Goal: Information Seeking & Learning: Check status

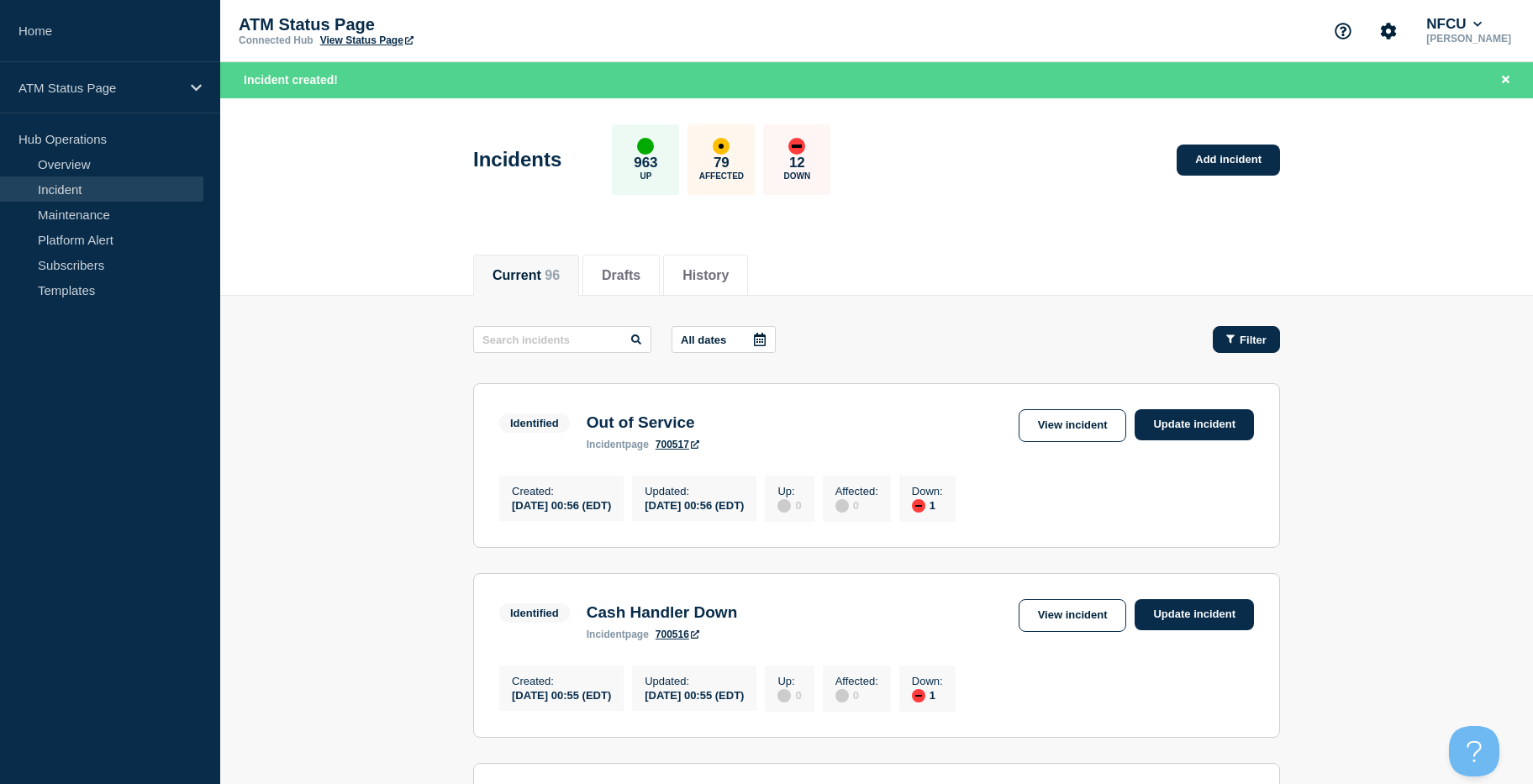
click at [1245, 339] on span "Filter" at bounding box center [1253, 340] width 27 height 13
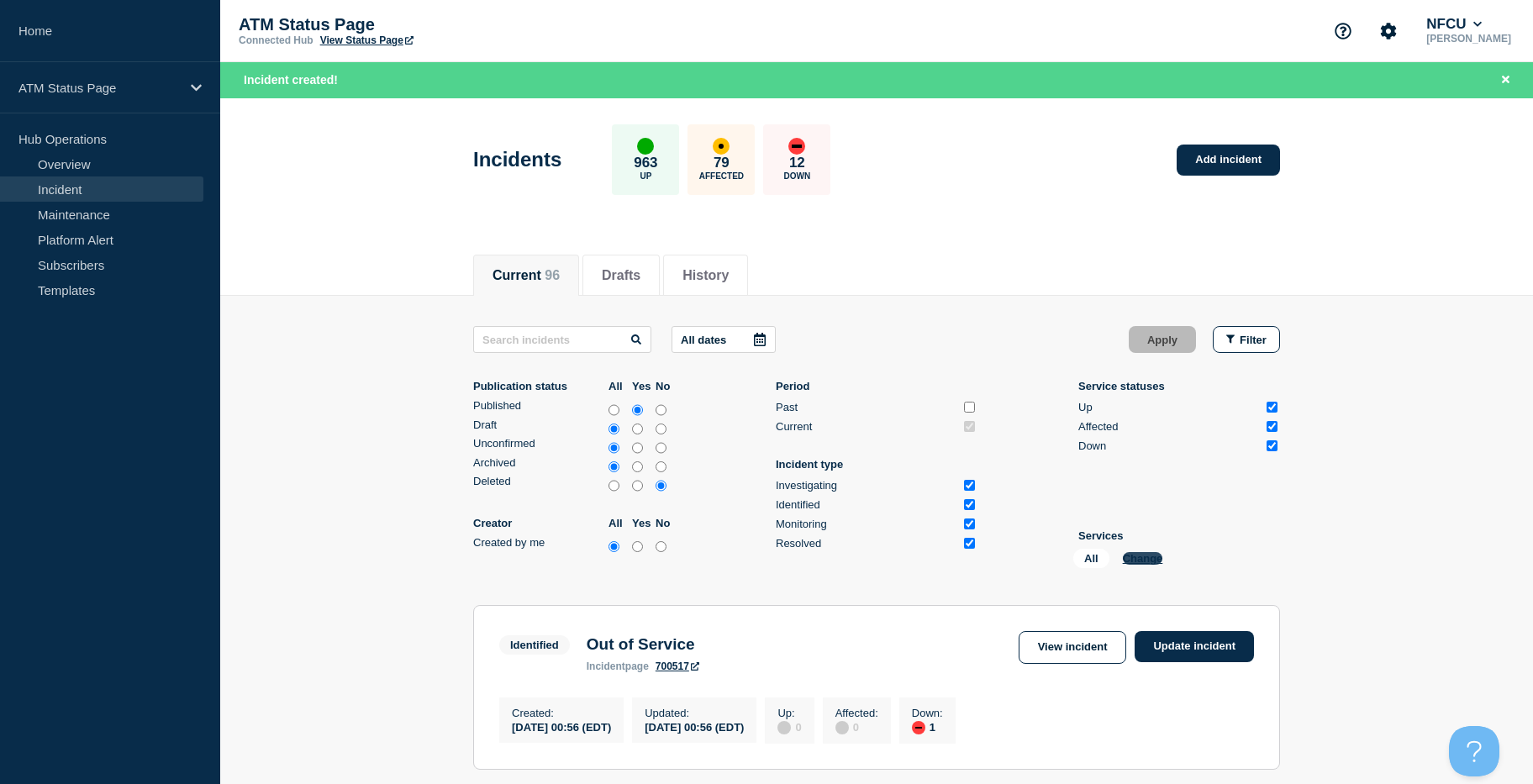
click at [1131, 558] on button "Change" at bounding box center [1143, 558] width 40 height 13
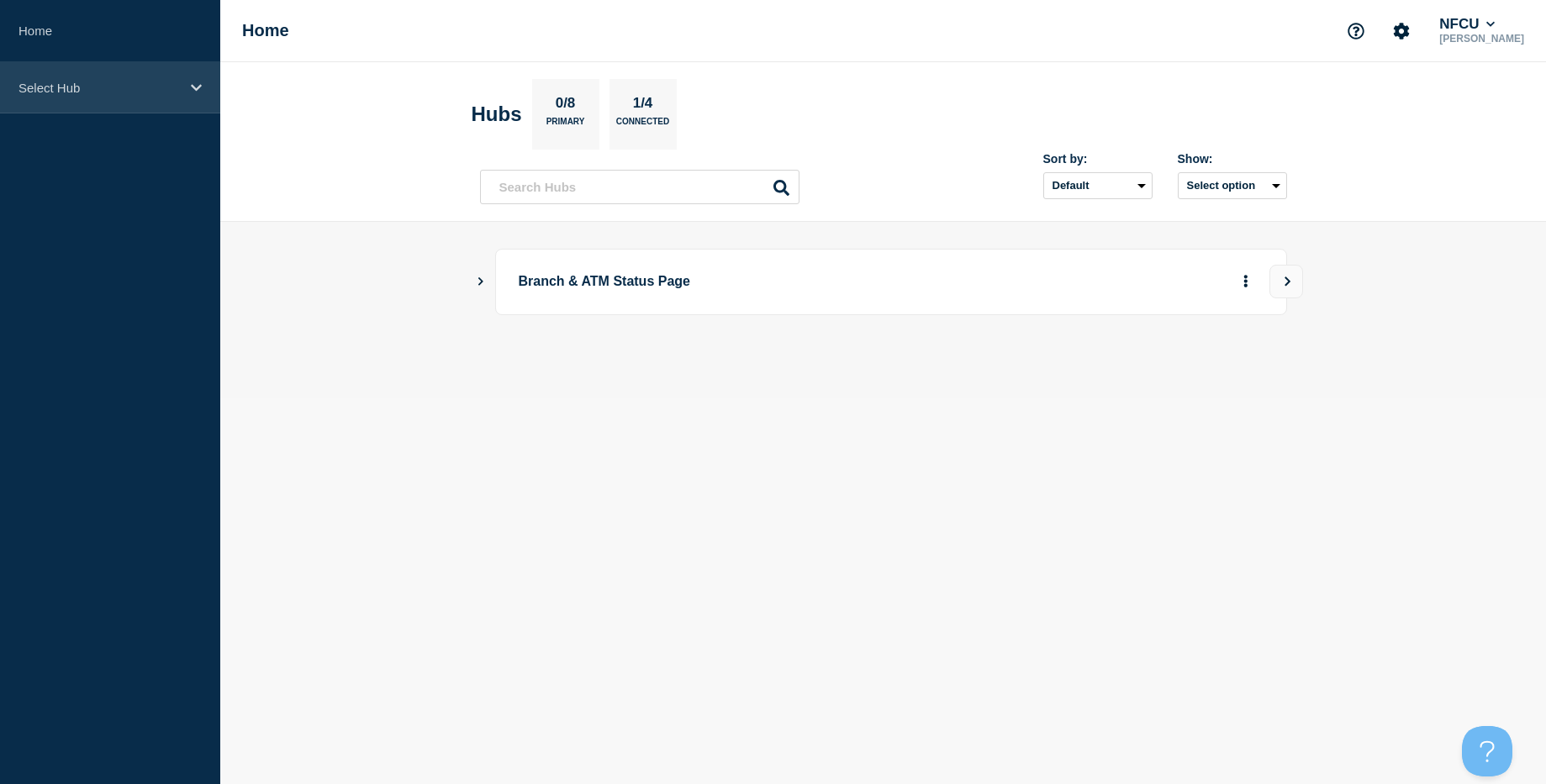
click at [125, 80] on p "Select Hub" at bounding box center [99, 87] width 162 height 14
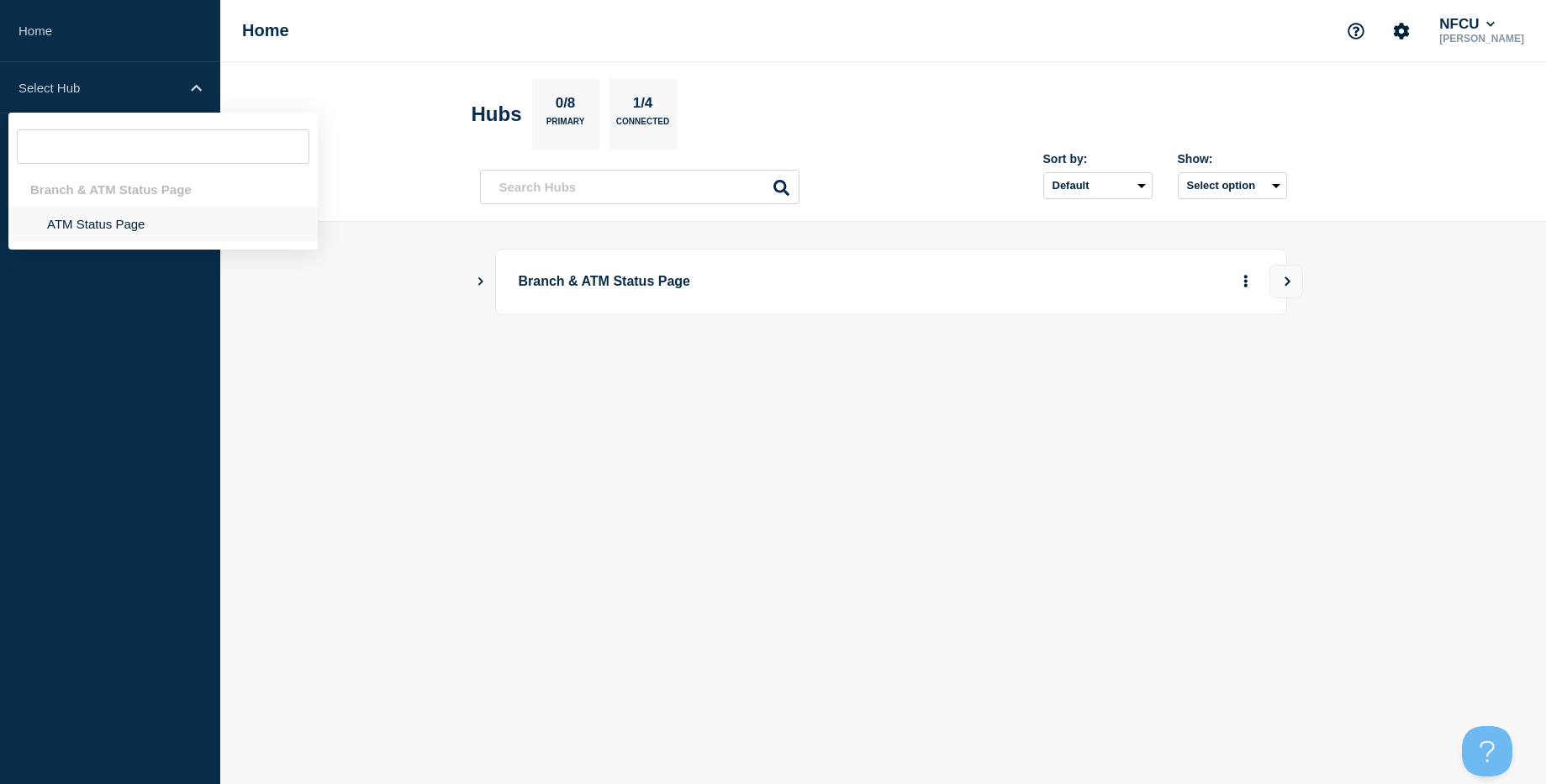
click at [119, 228] on li "ATM Status Page" at bounding box center [162, 223] width 309 height 35
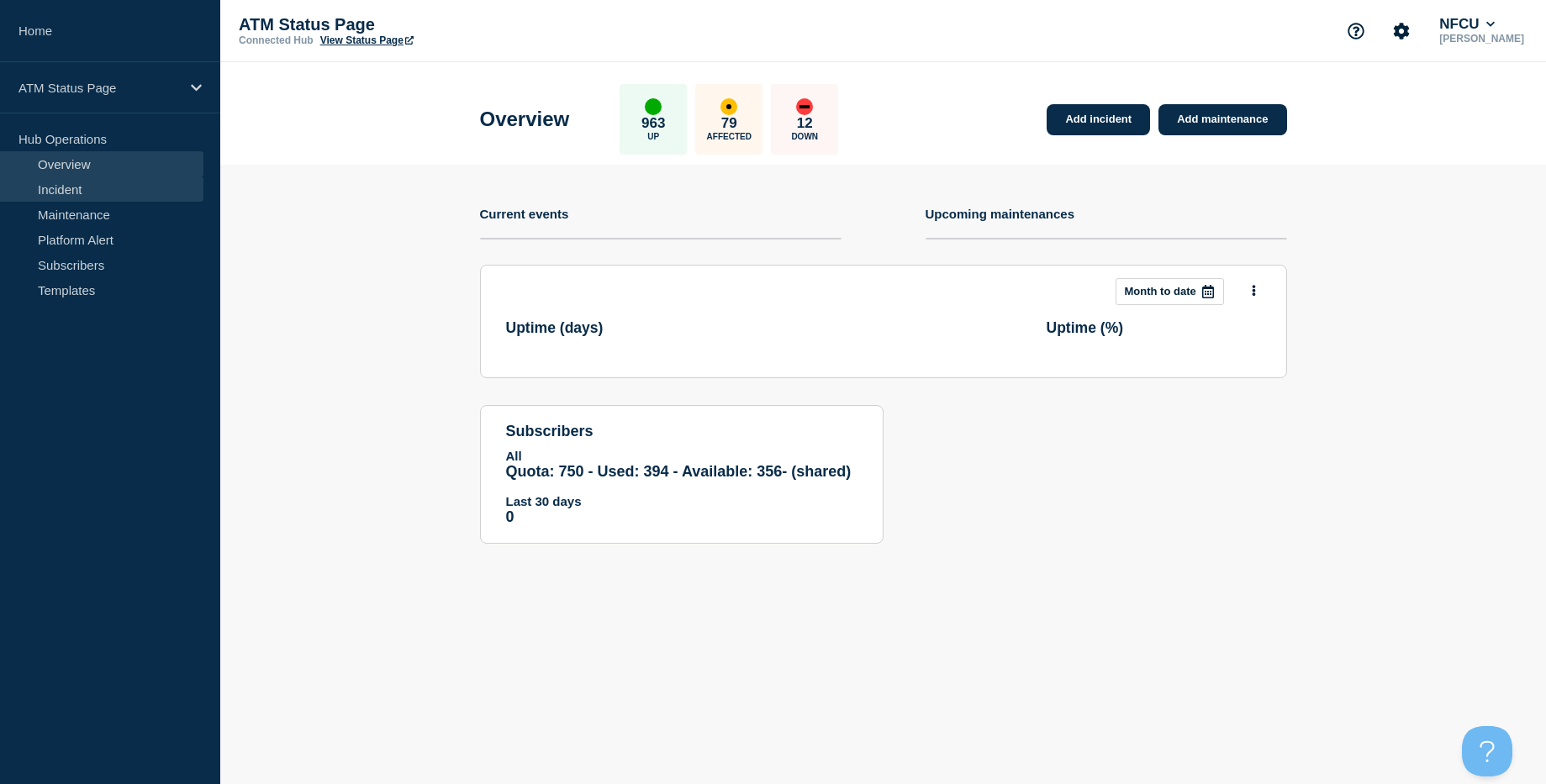
click at [114, 185] on link "Incident" at bounding box center [102, 189] width 204 height 25
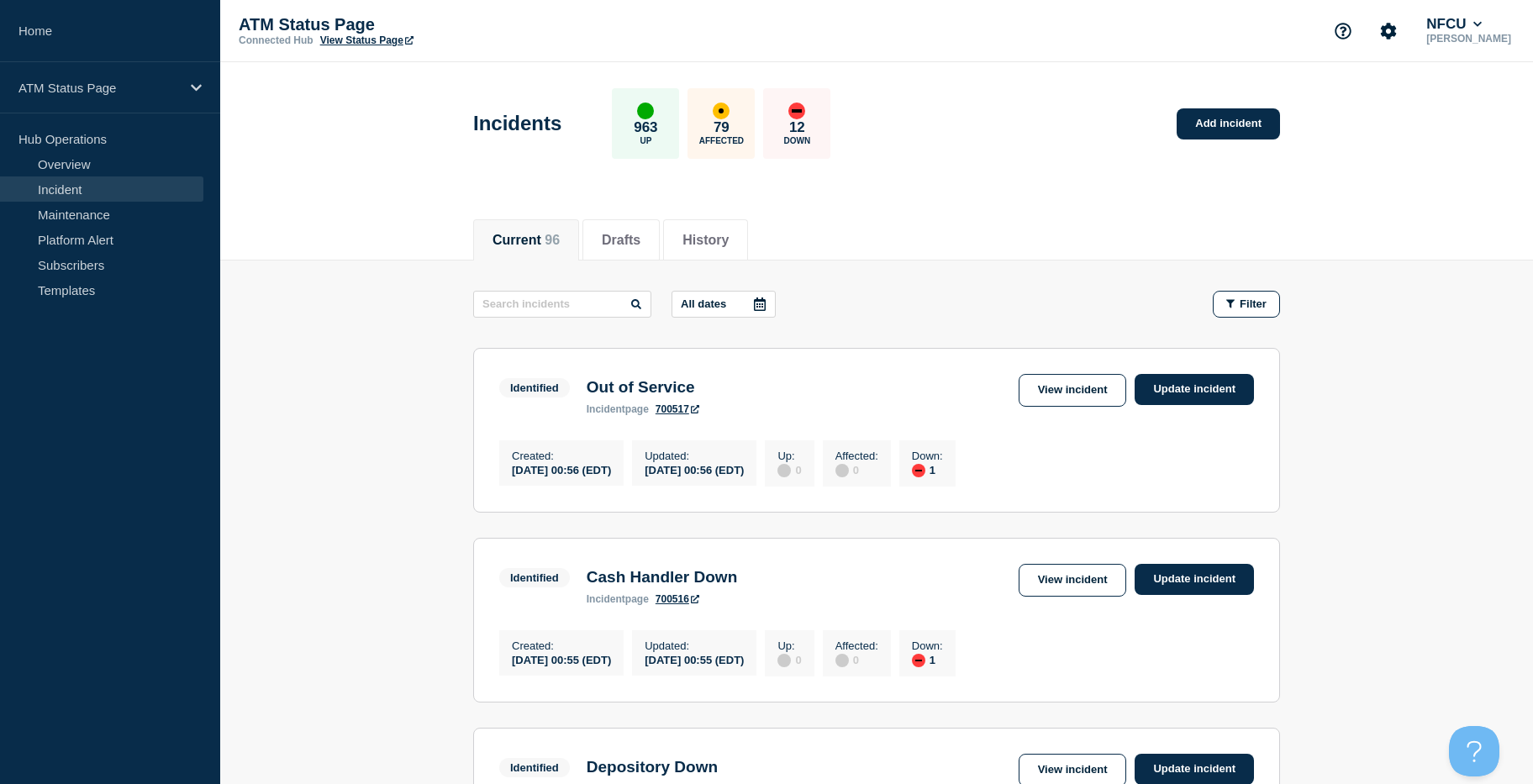
click at [1226, 308] on button "Filter" at bounding box center [1246, 303] width 67 height 27
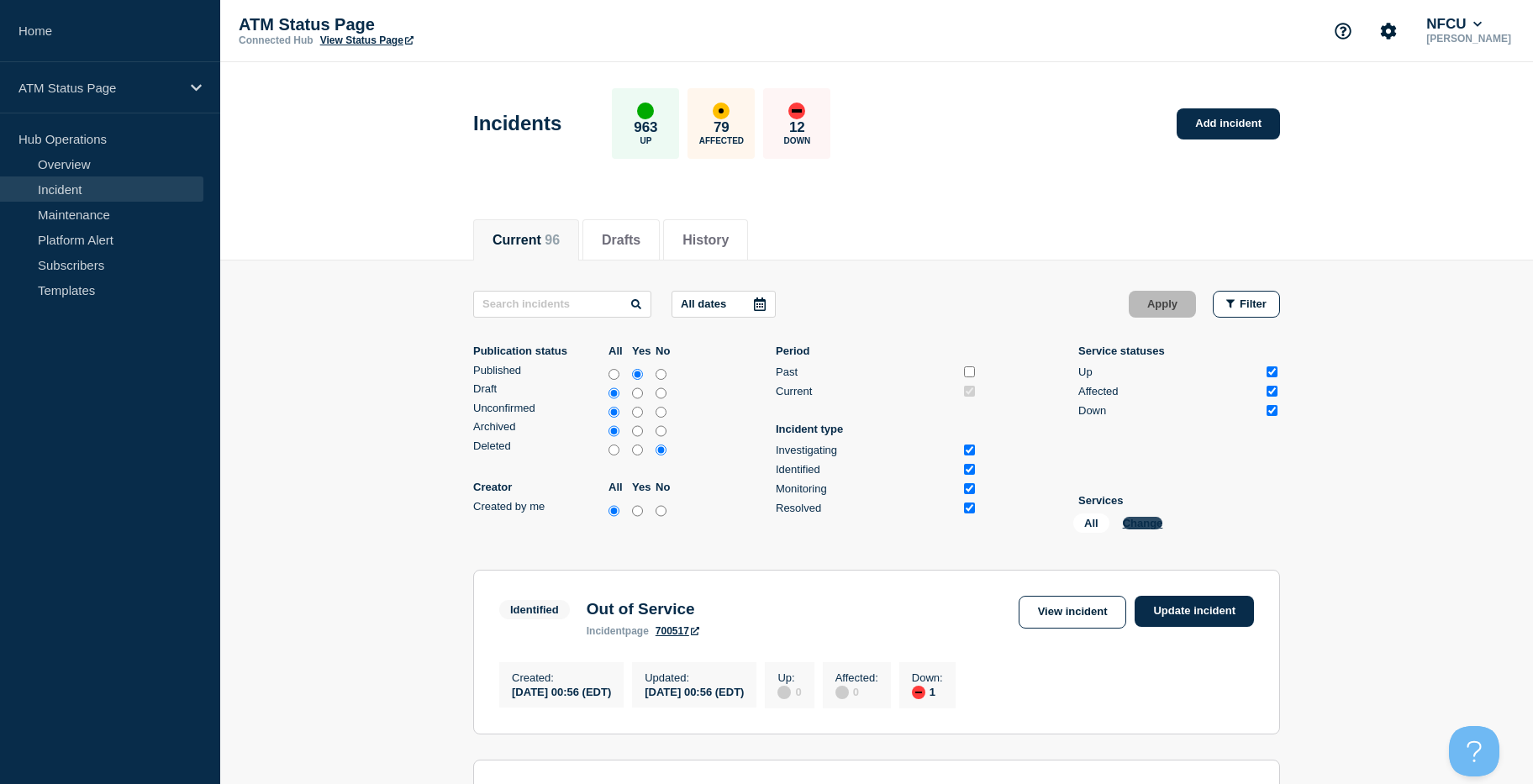
click at [1127, 525] on button "Change" at bounding box center [1143, 524] width 40 height 13
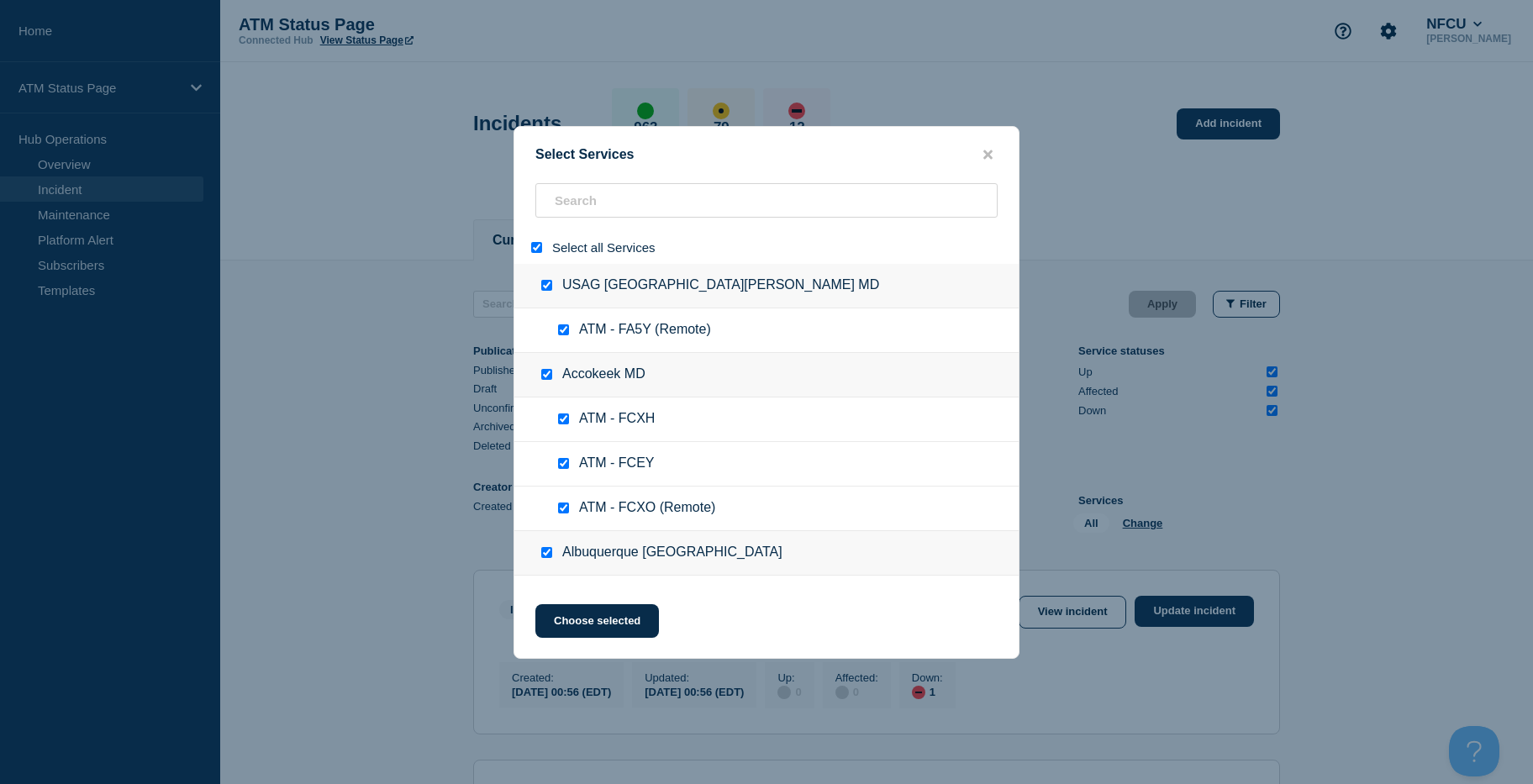
click at [541, 255] on div at bounding box center [540, 247] width 24 height 16
click at [540, 245] on input "select all" at bounding box center [537, 247] width 11 height 11
checkbox input "false"
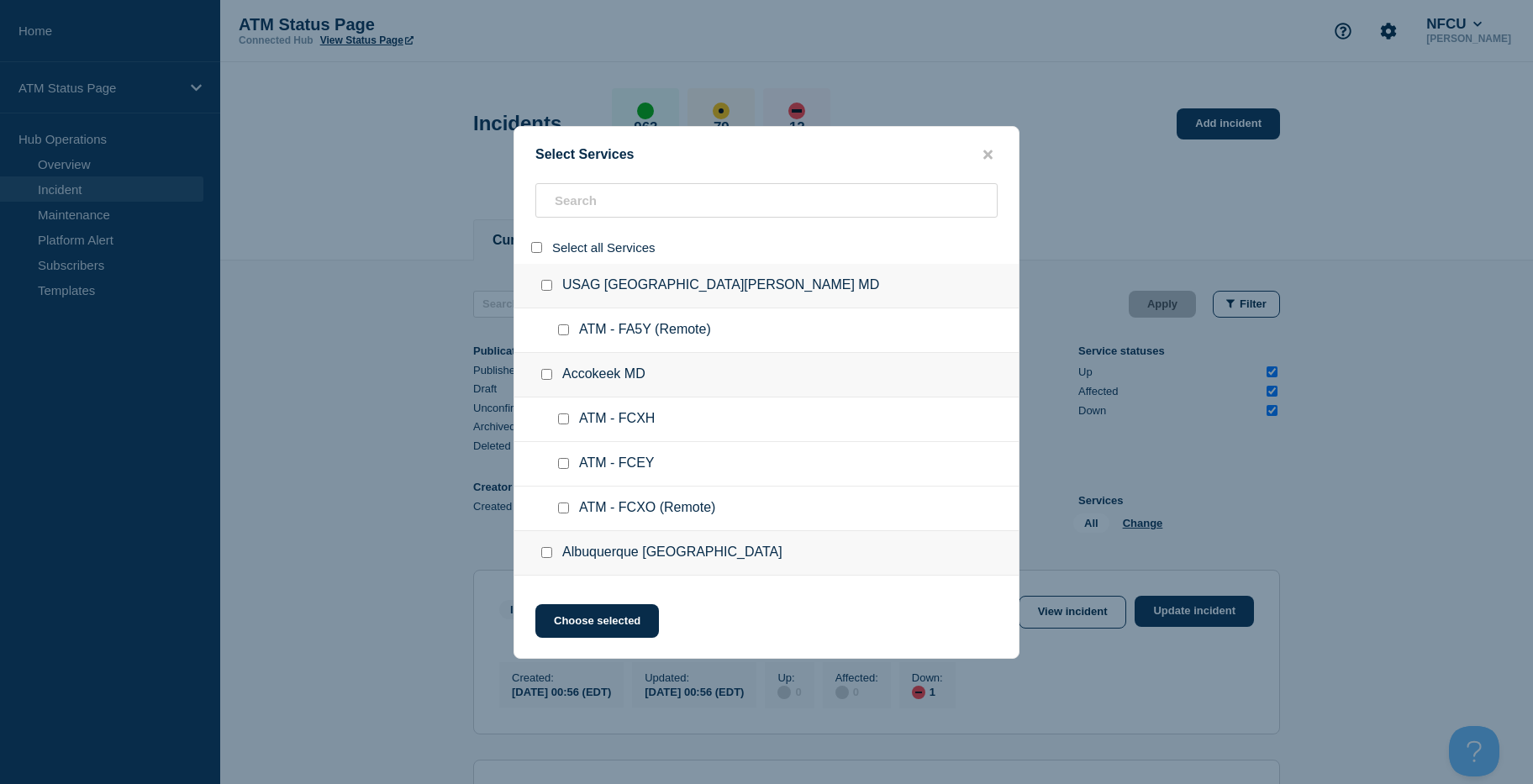
checkbox input "false"
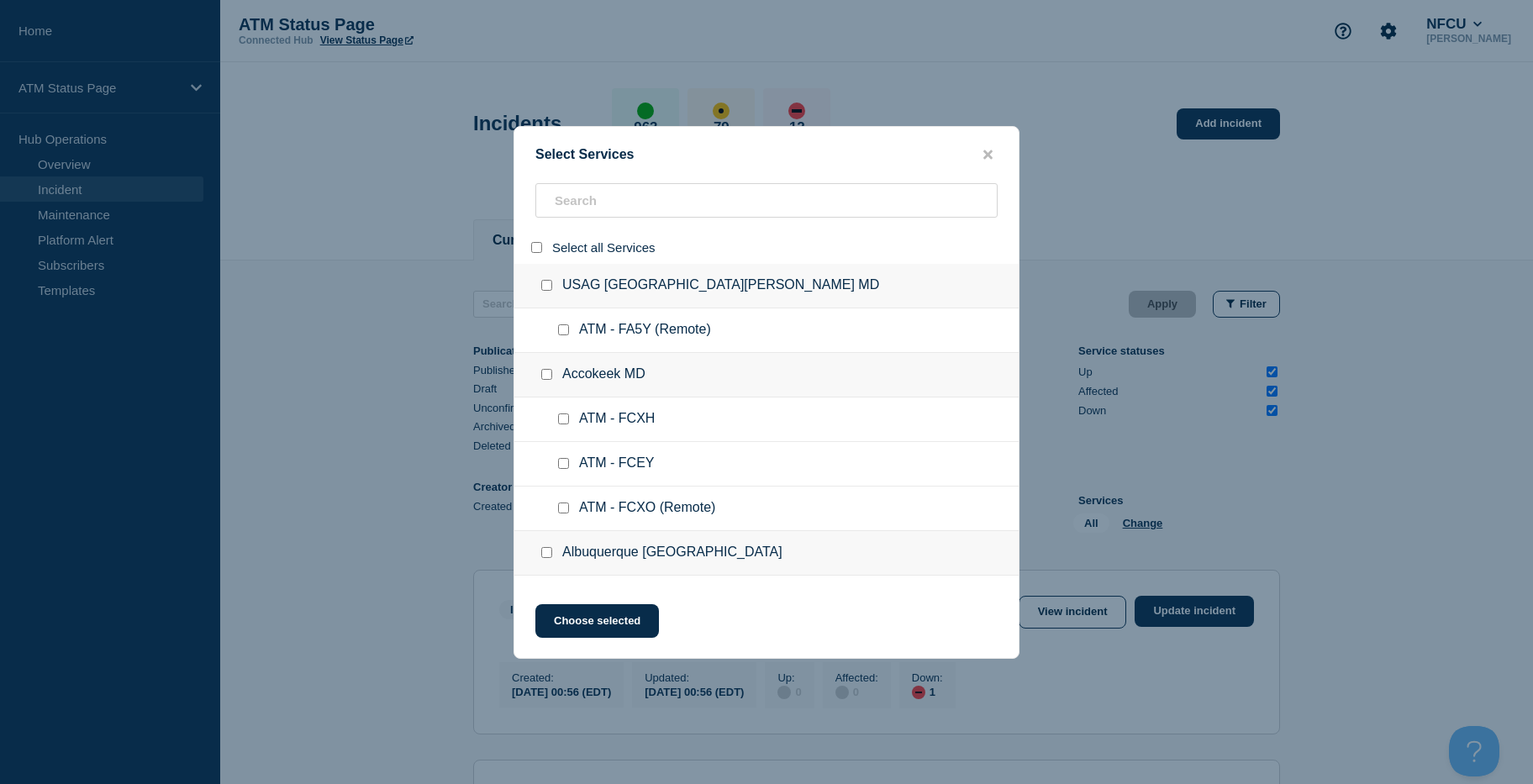
checkbox input "false"
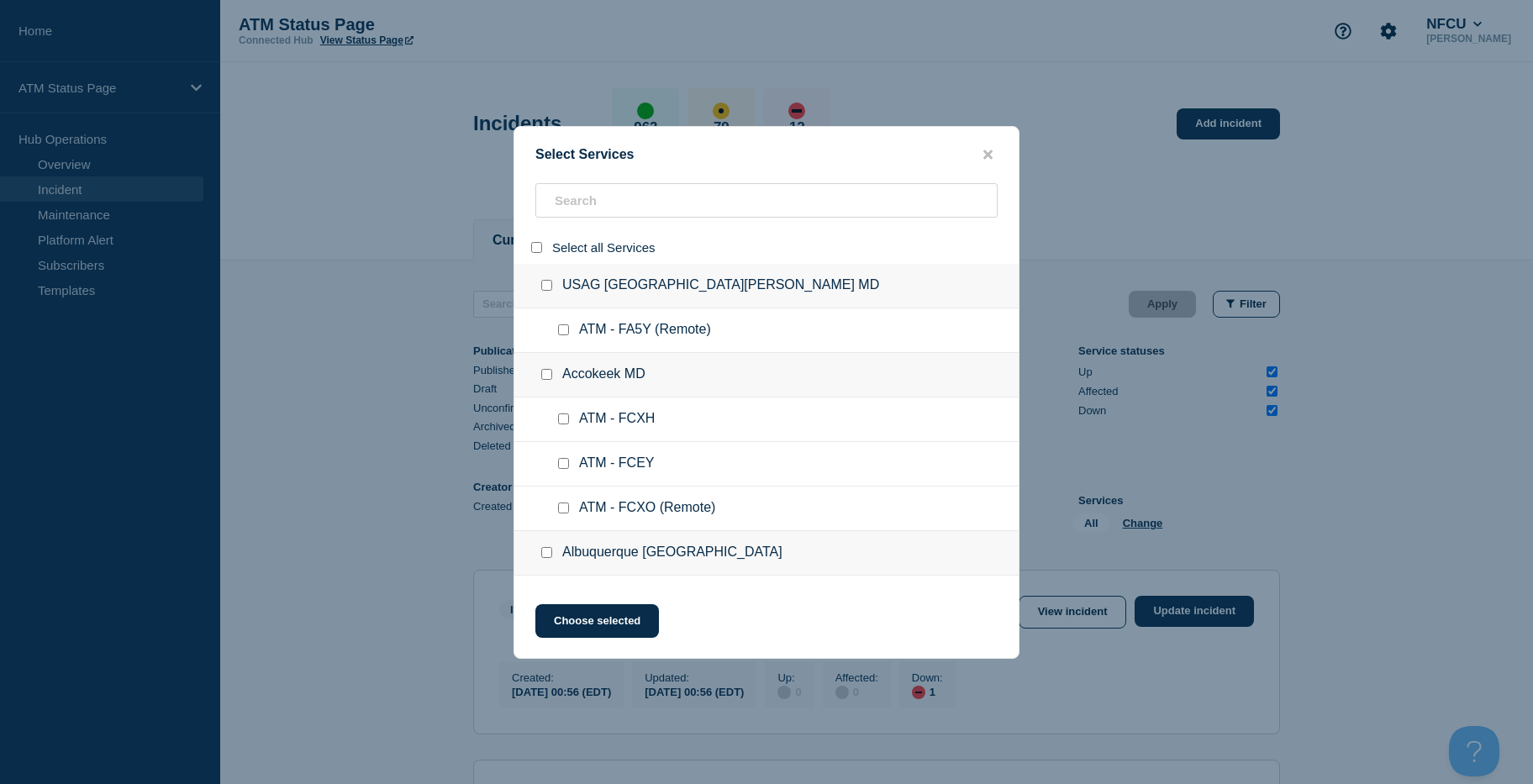
checkbox input "false"
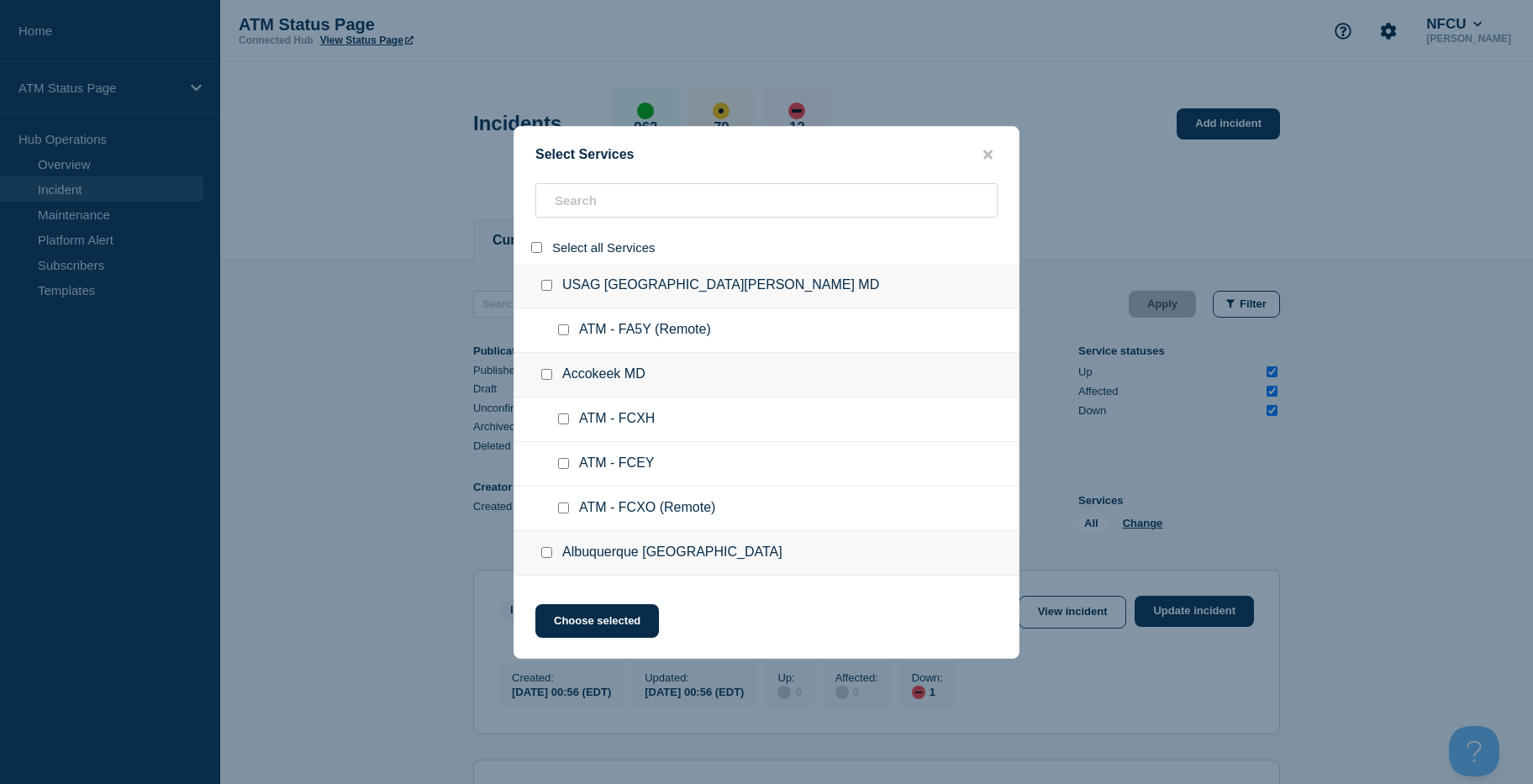
checkbox input "false"
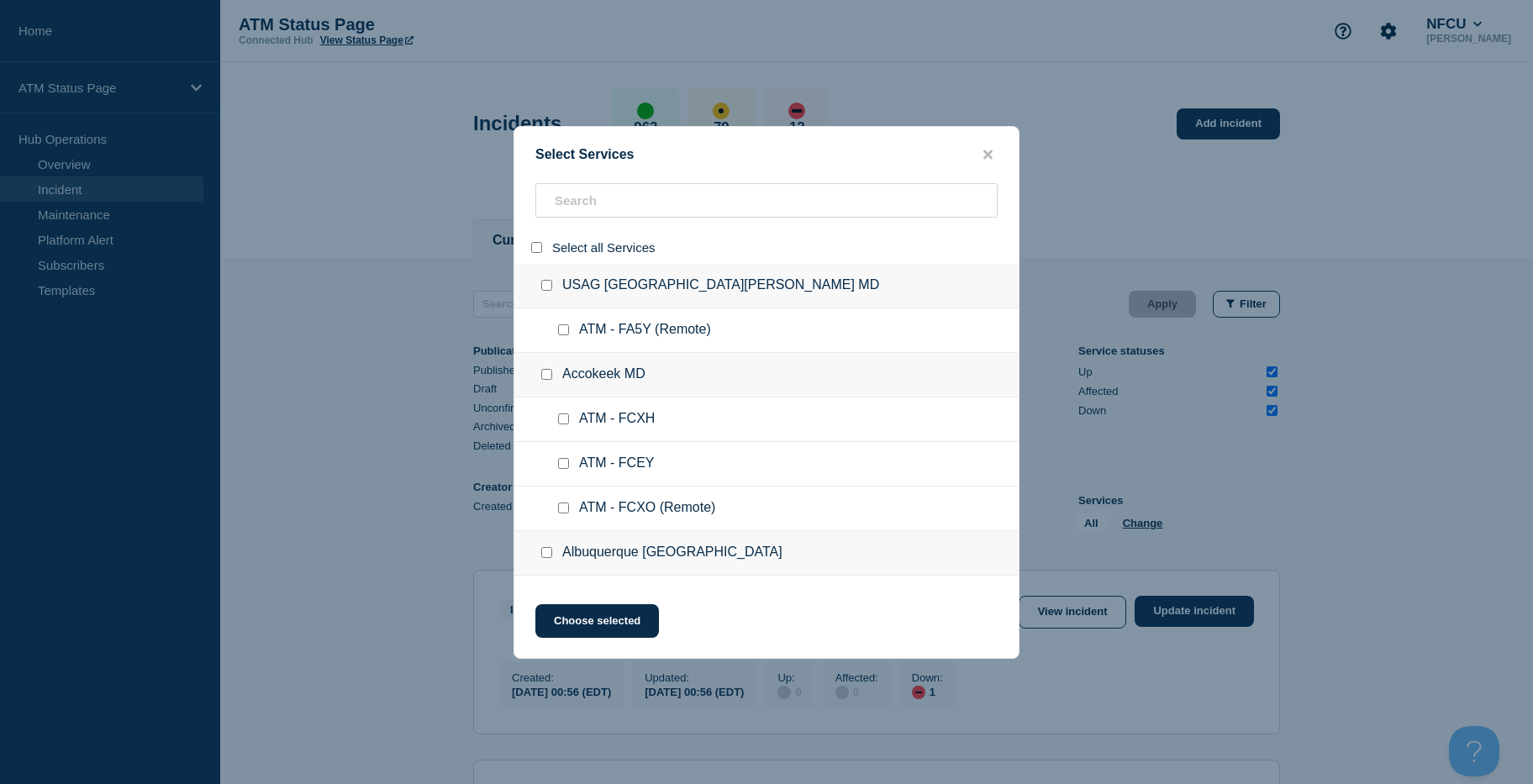
checkbox input "false"
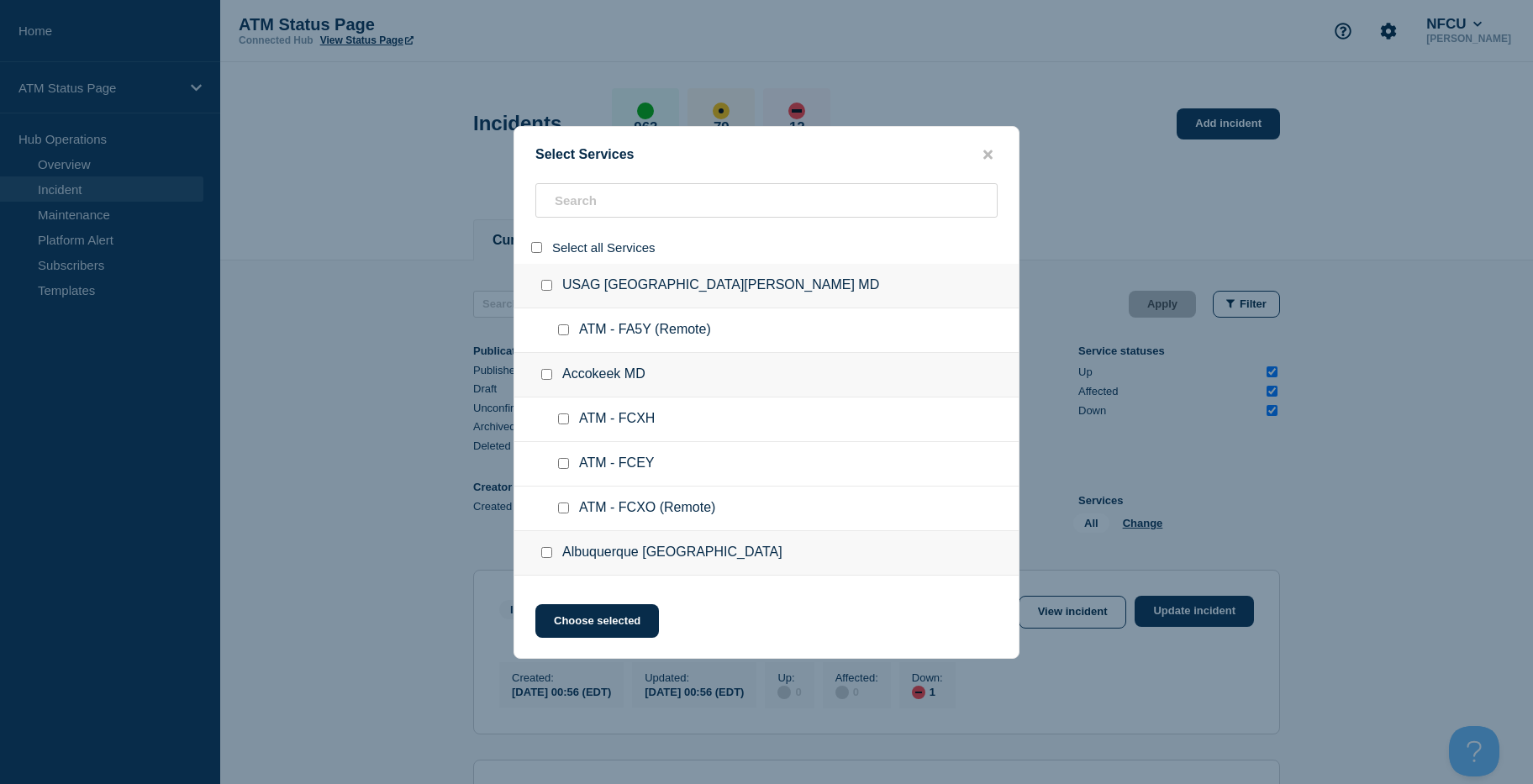
checkbox input "false"
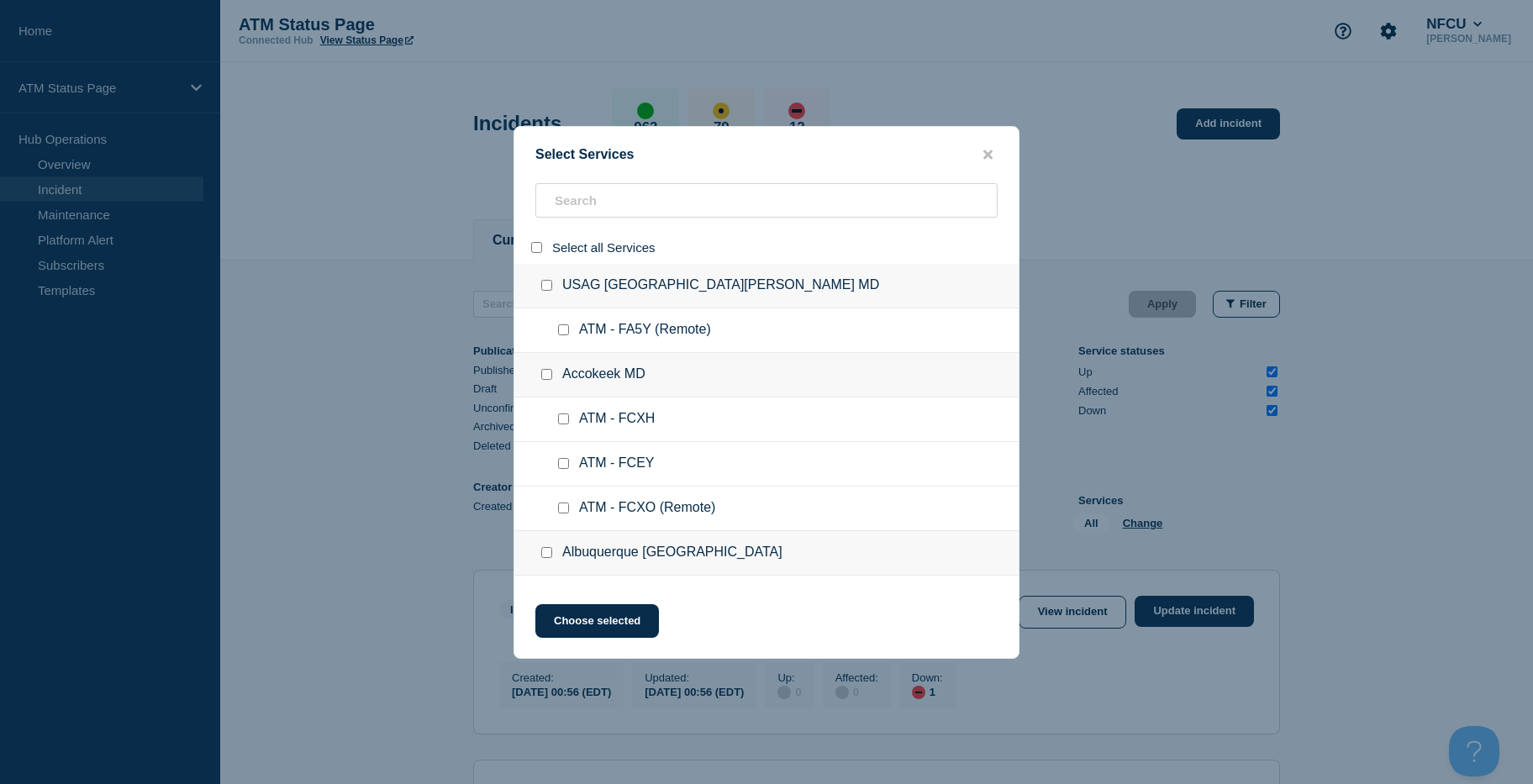
checkbox input "false"
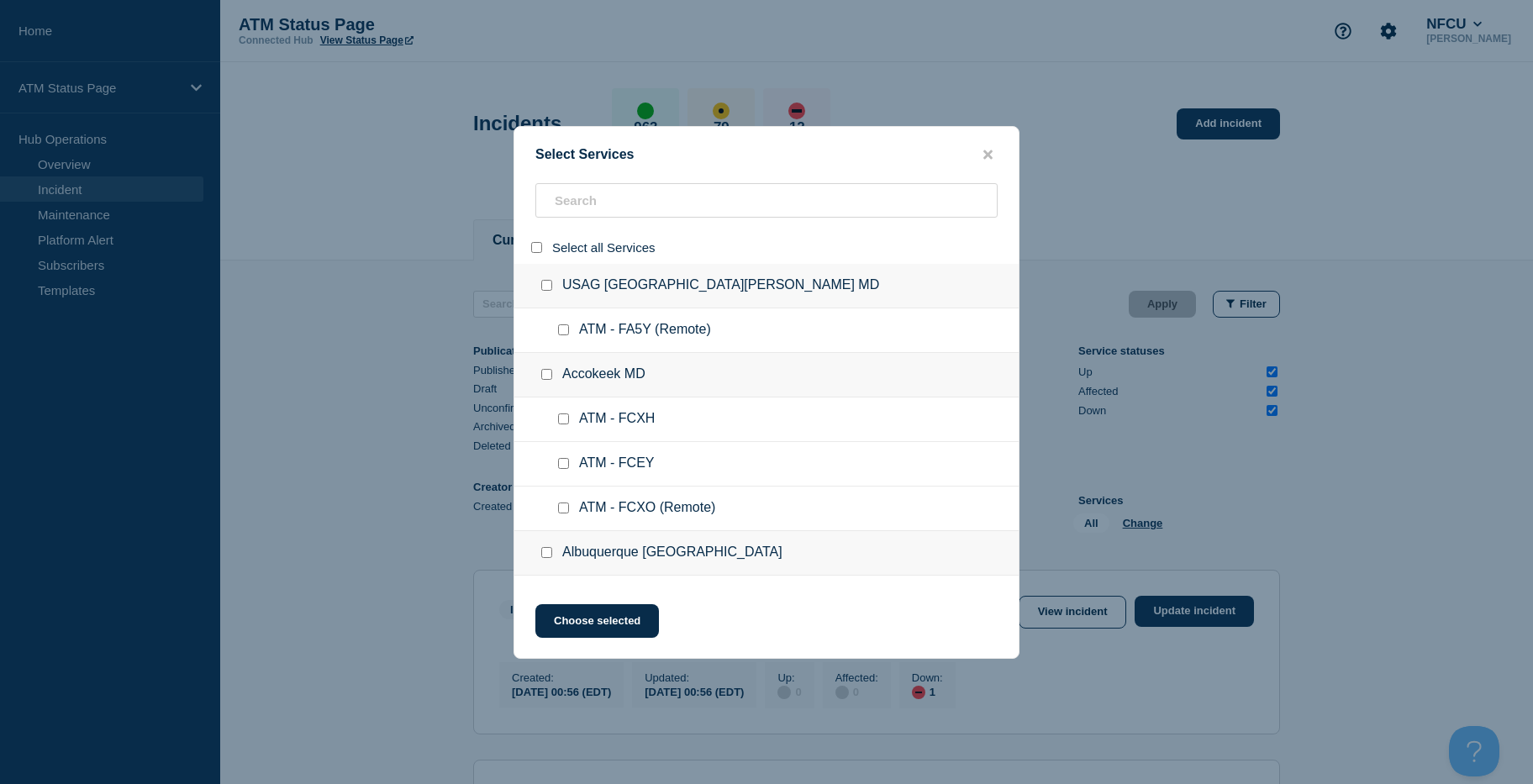
checkbox input "false"
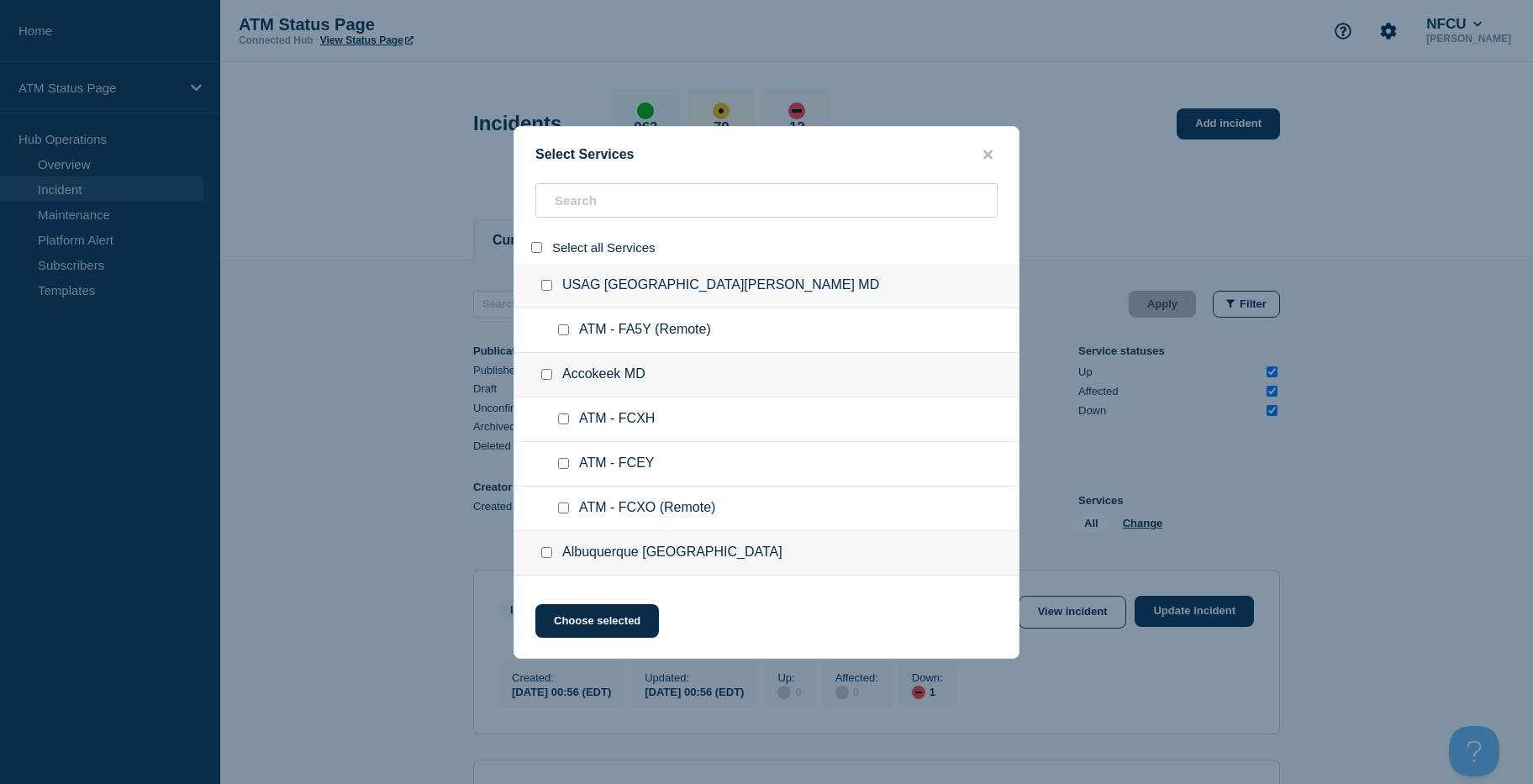
checkbox input "false"
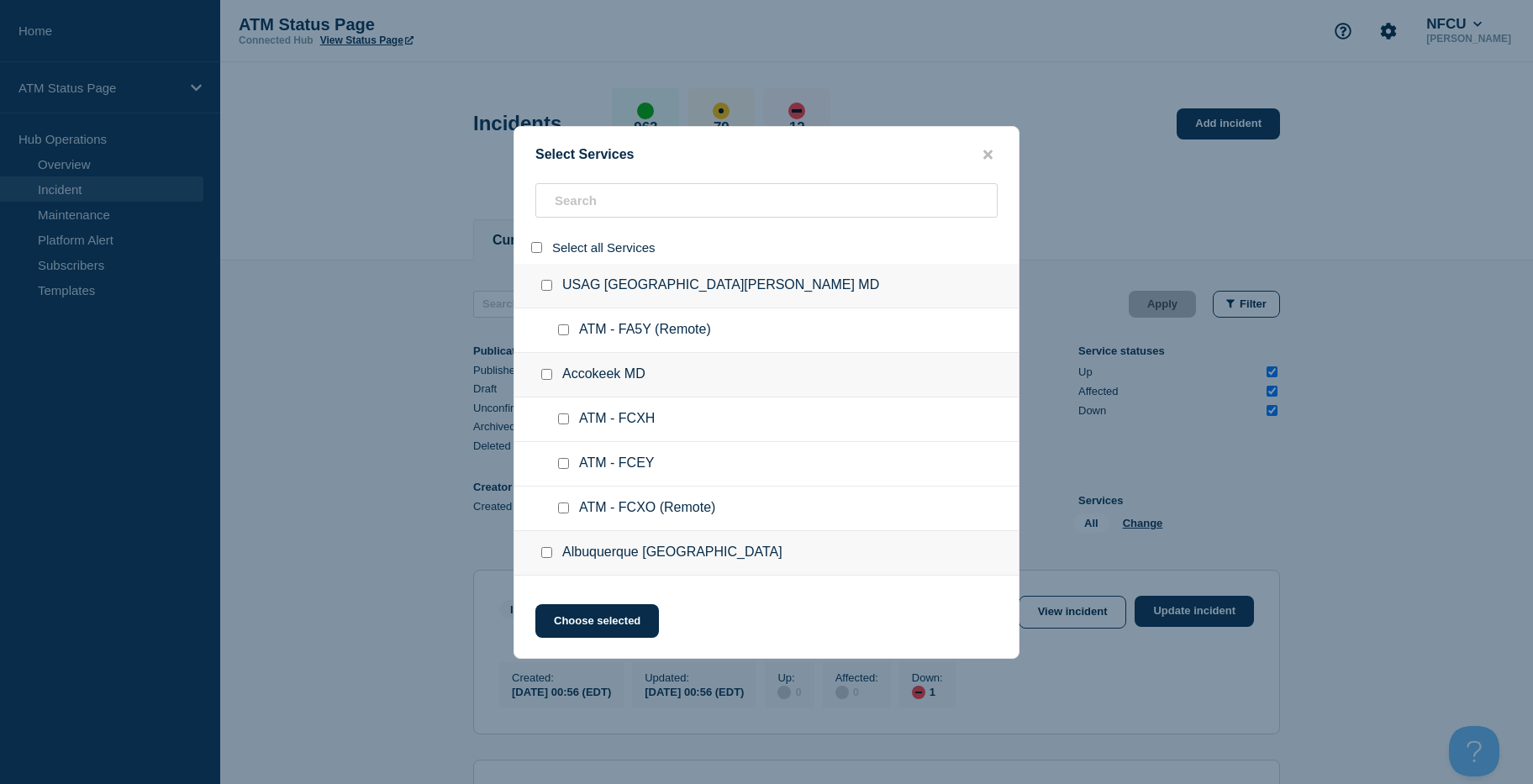
checkbox input "false"
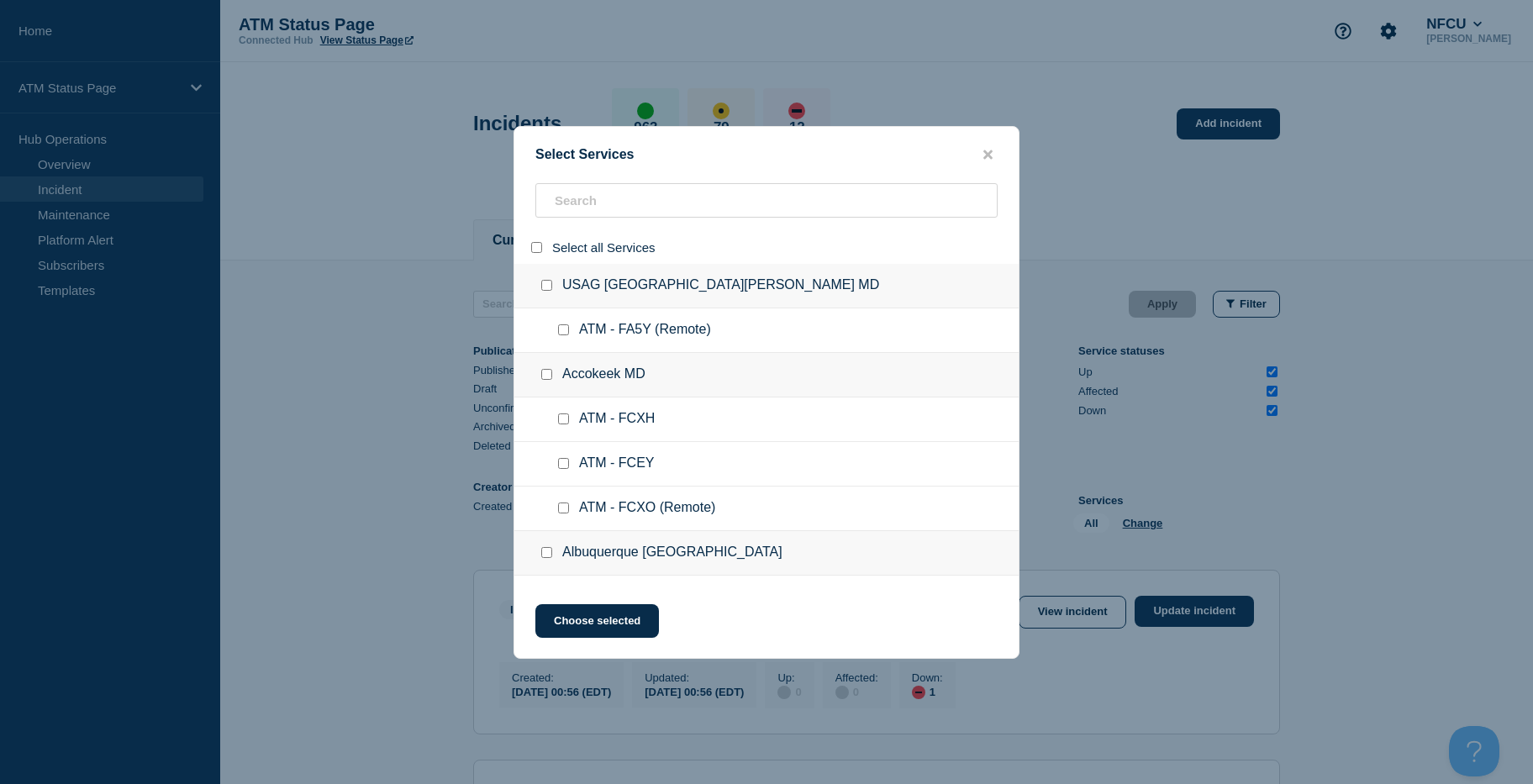
checkbox input "false"
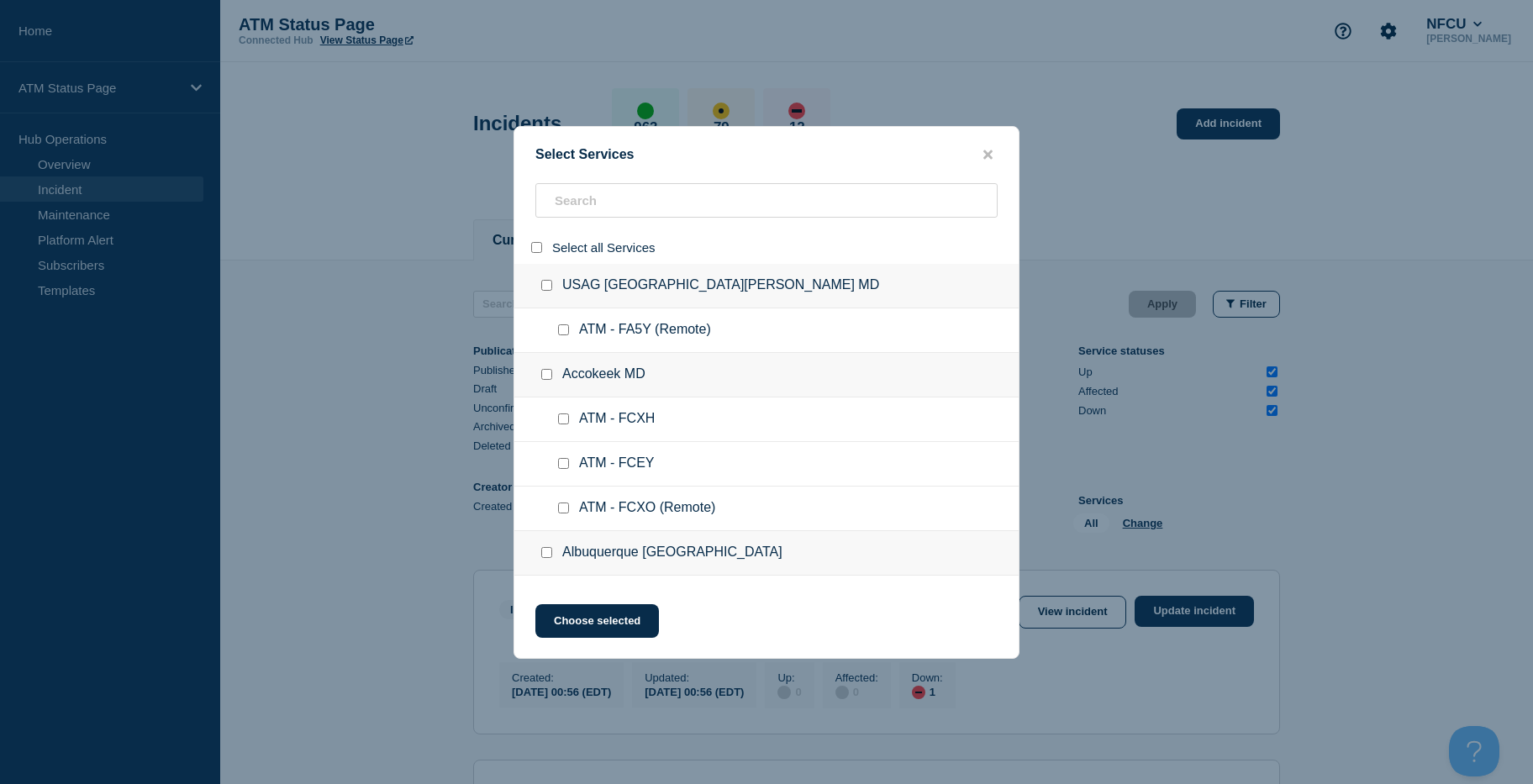
checkbox input "false"
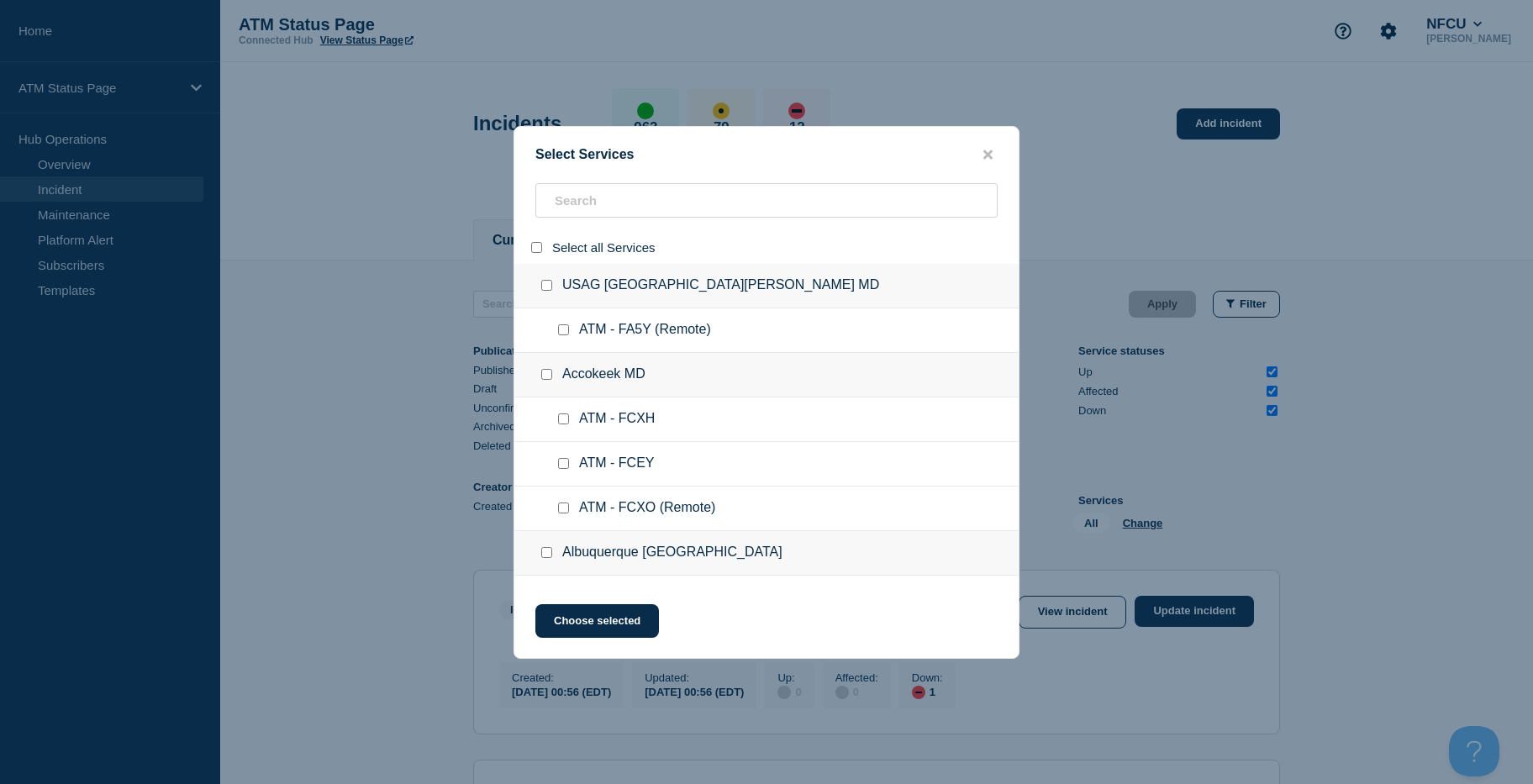
checkbox input "false"
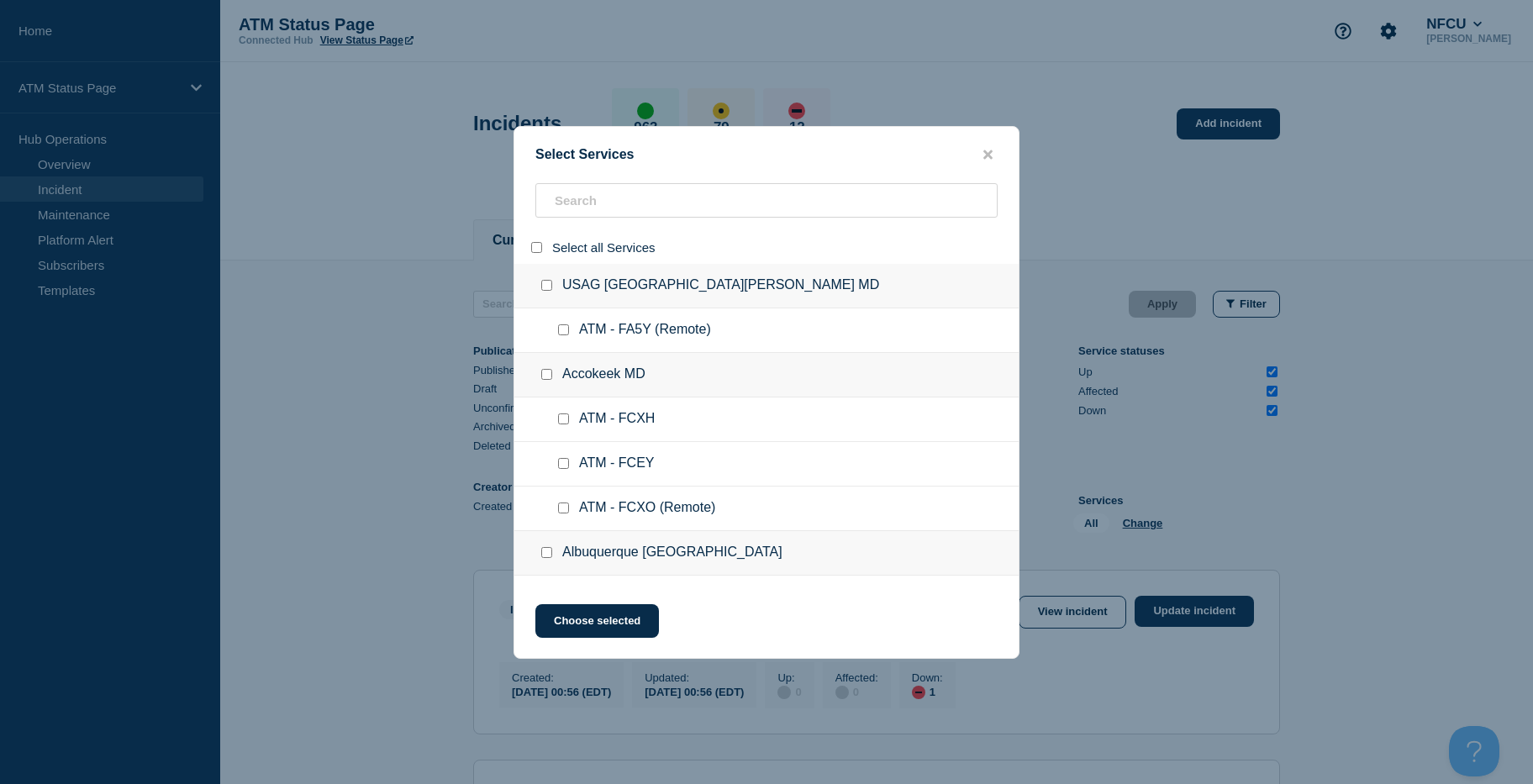
checkbox input "false"
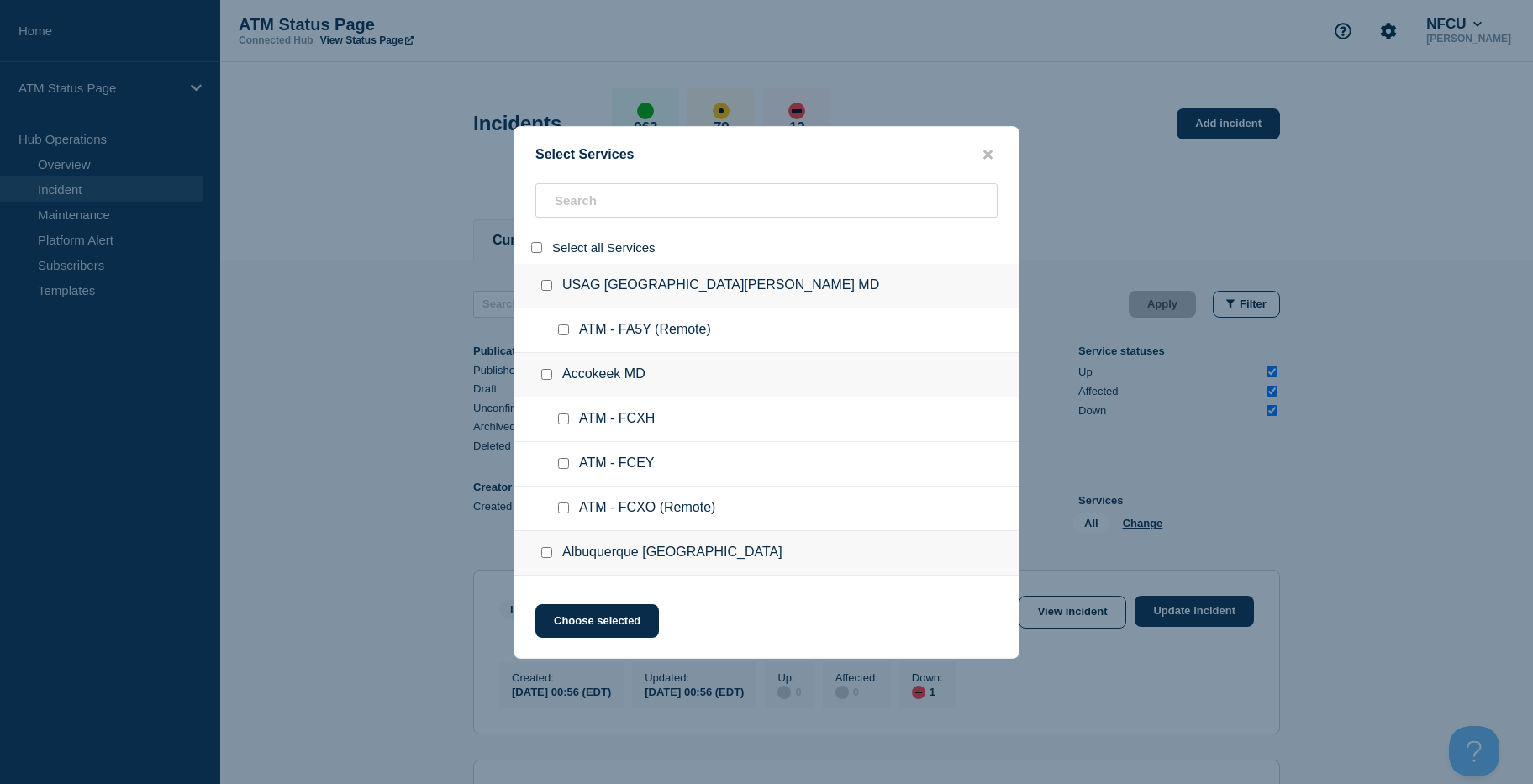
checkbox input "false"
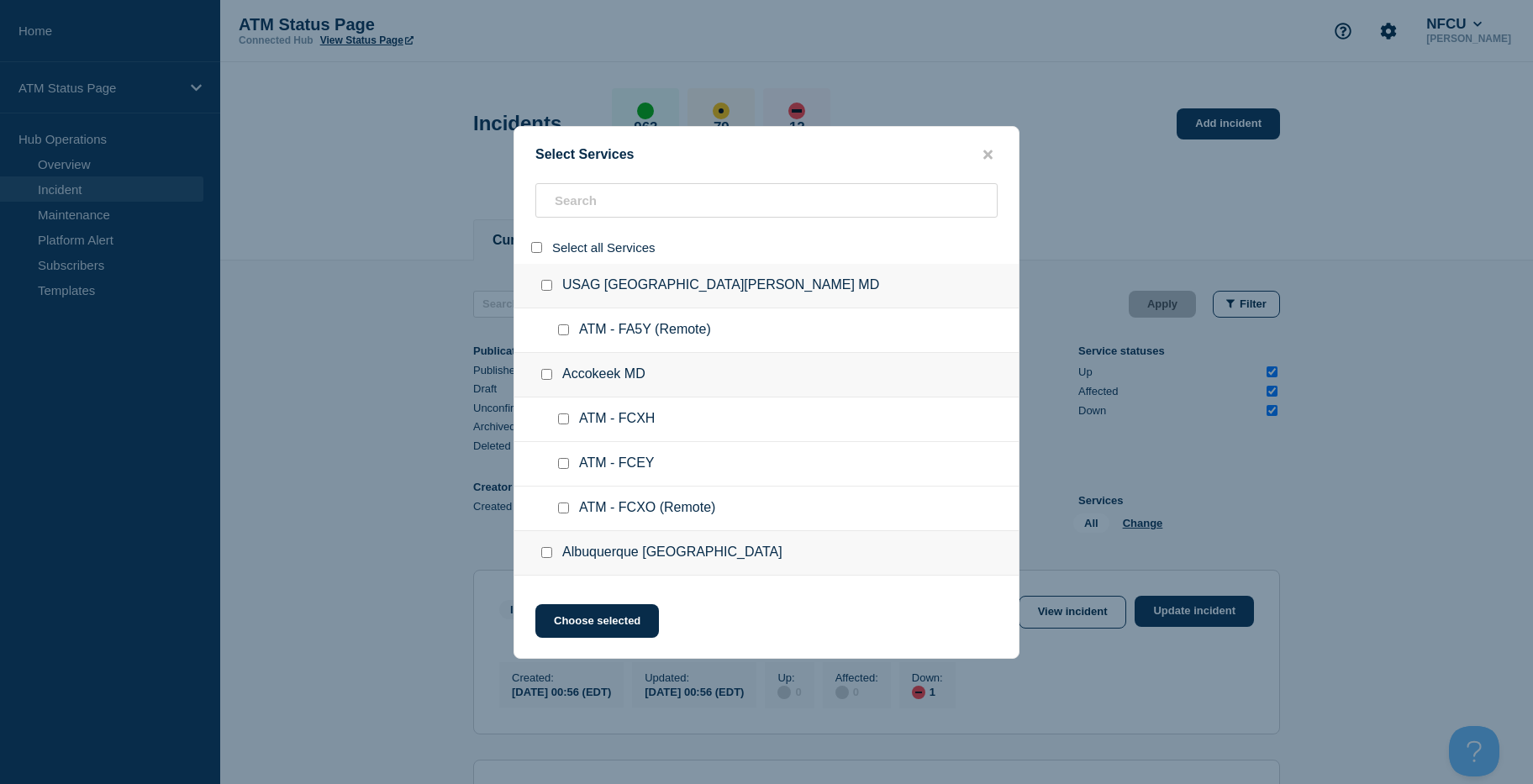
checkbox input "false"
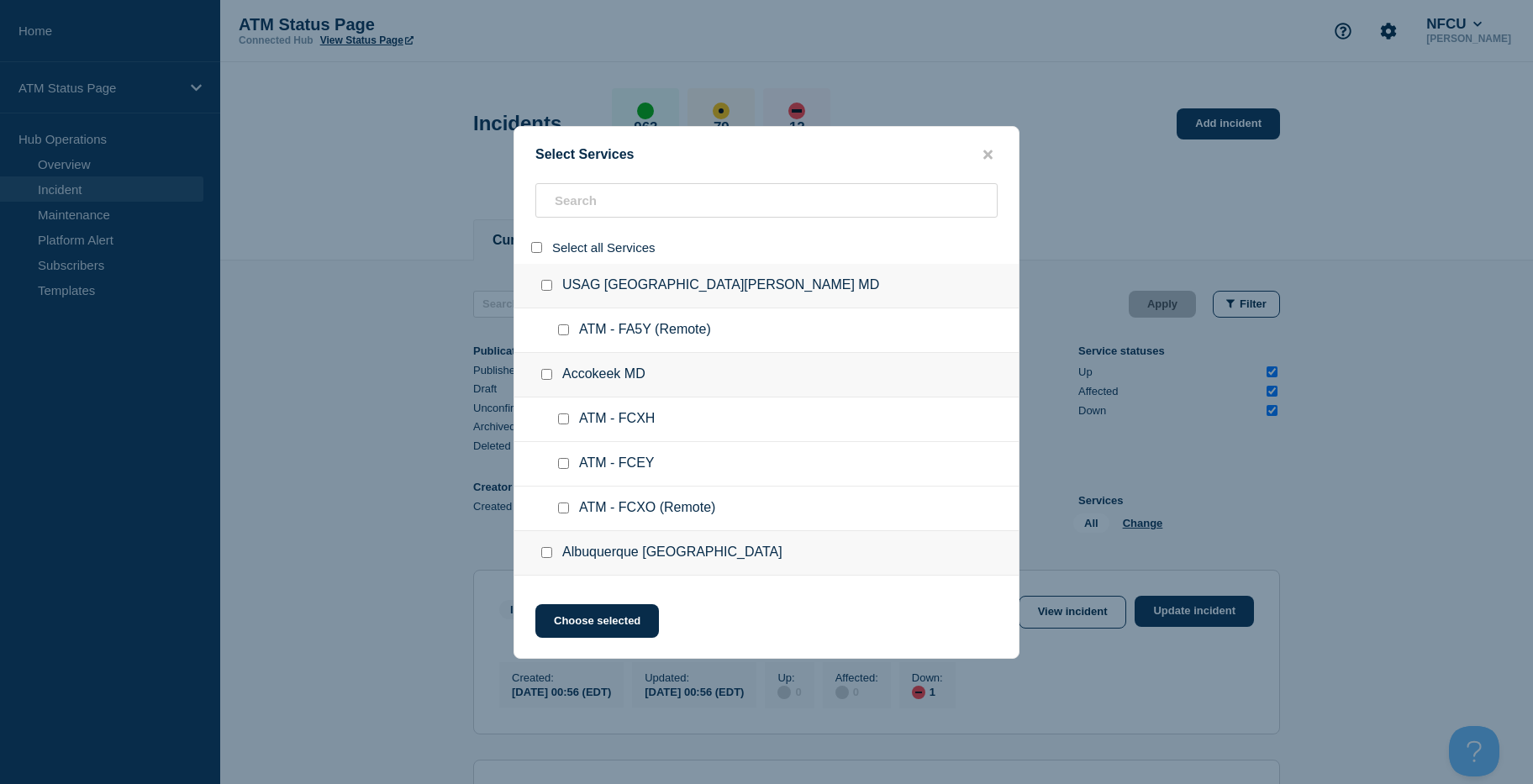
checkbox input "false"
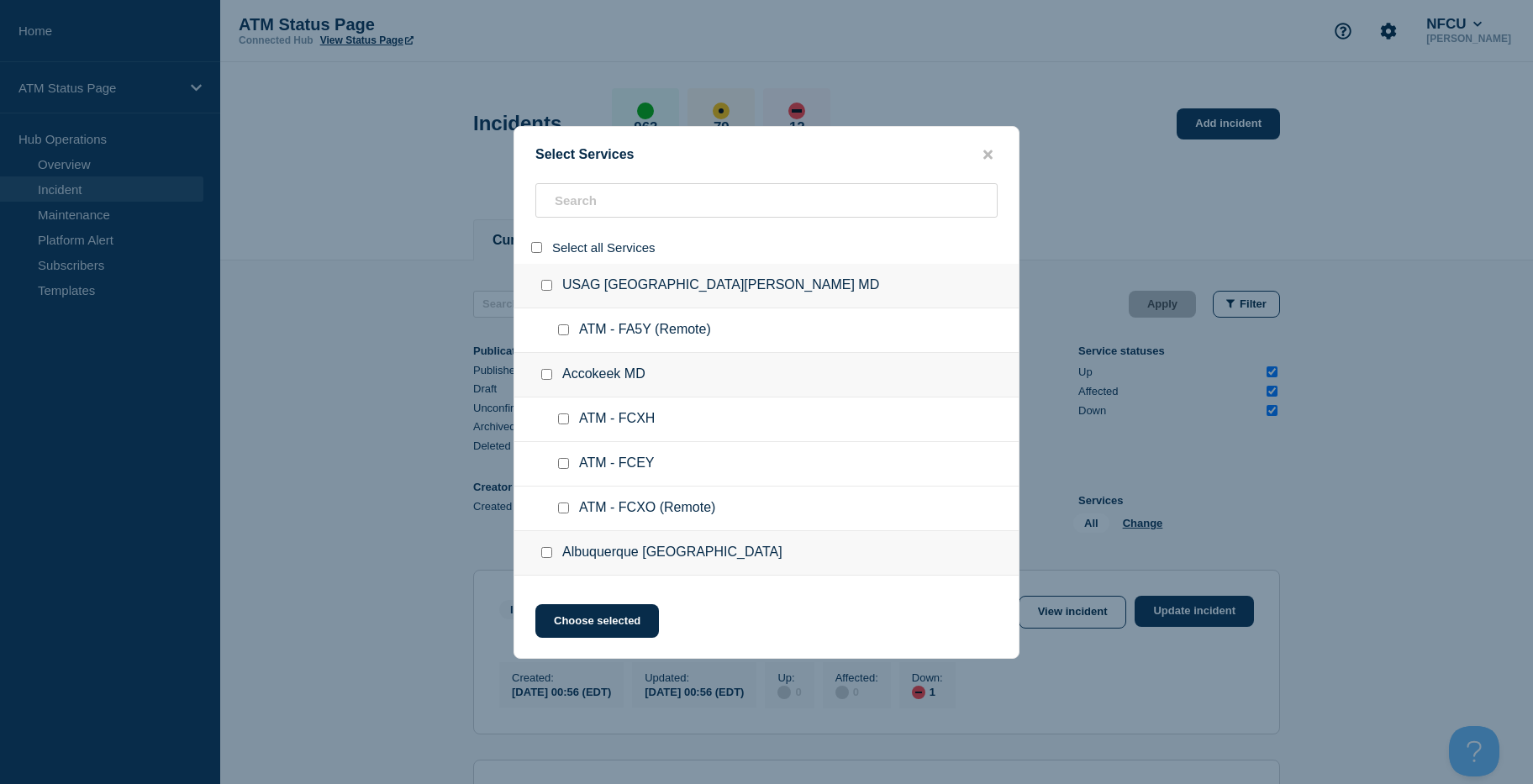
checkbox input "false"
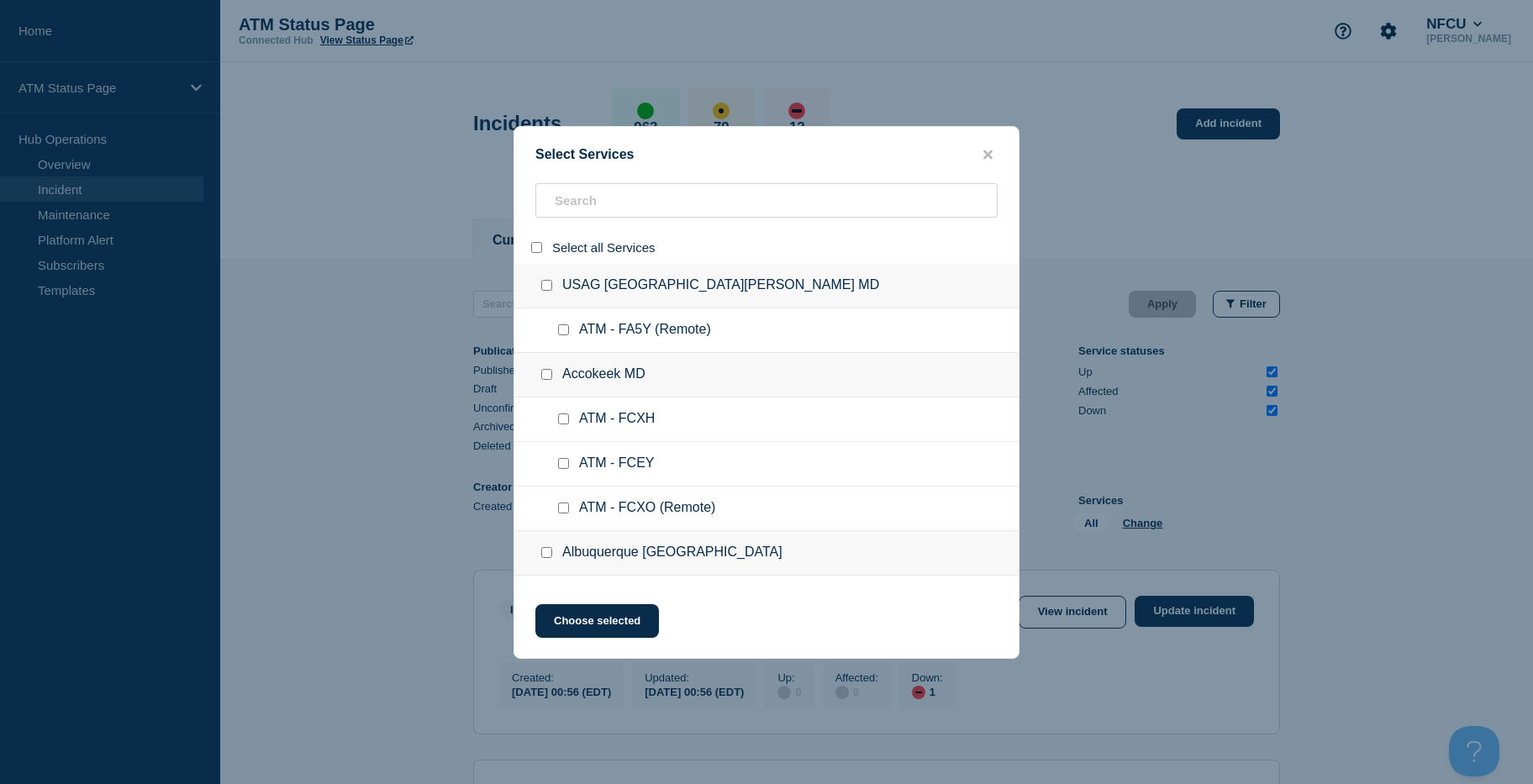
checkbox input "false"
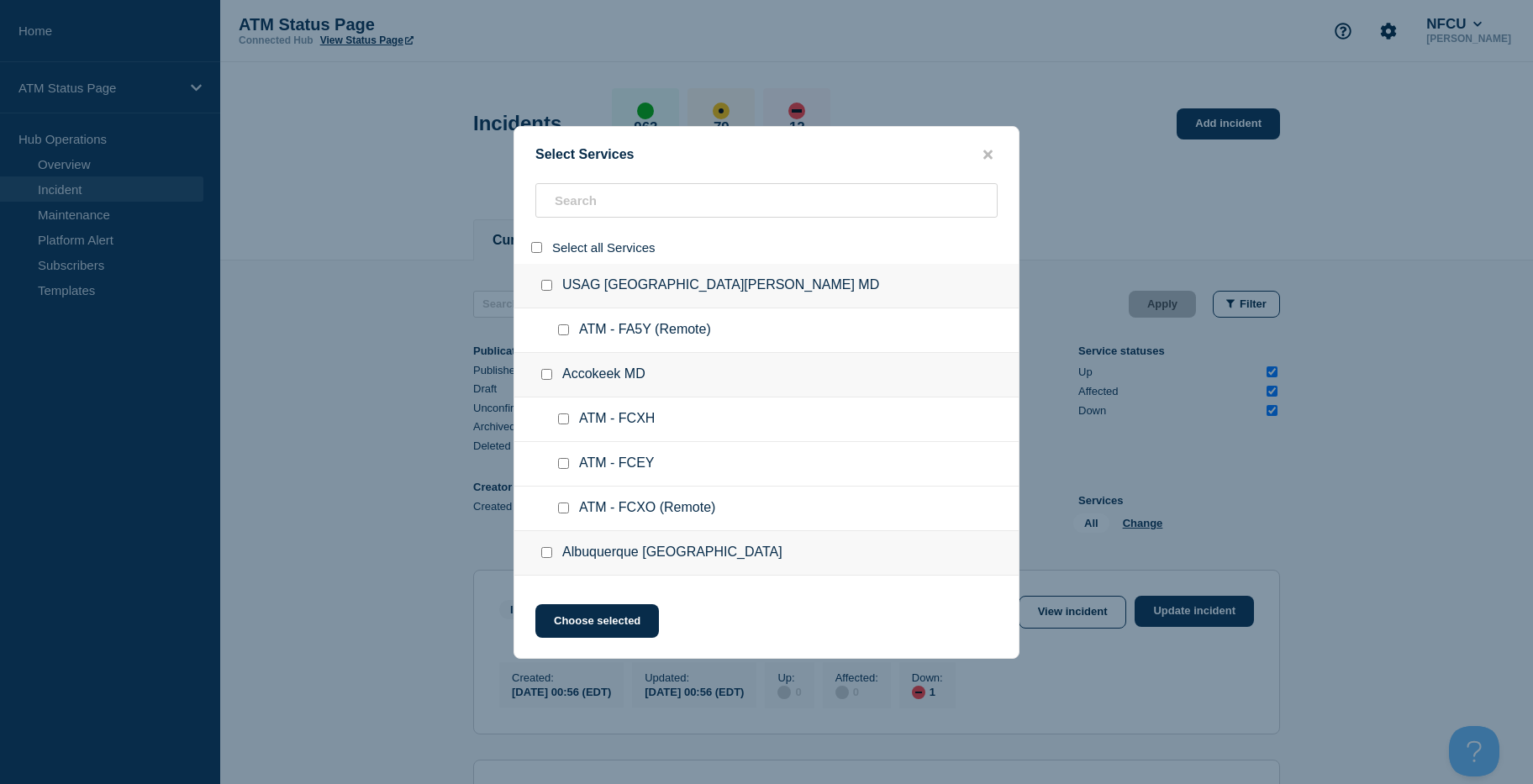
checkbox input "false"
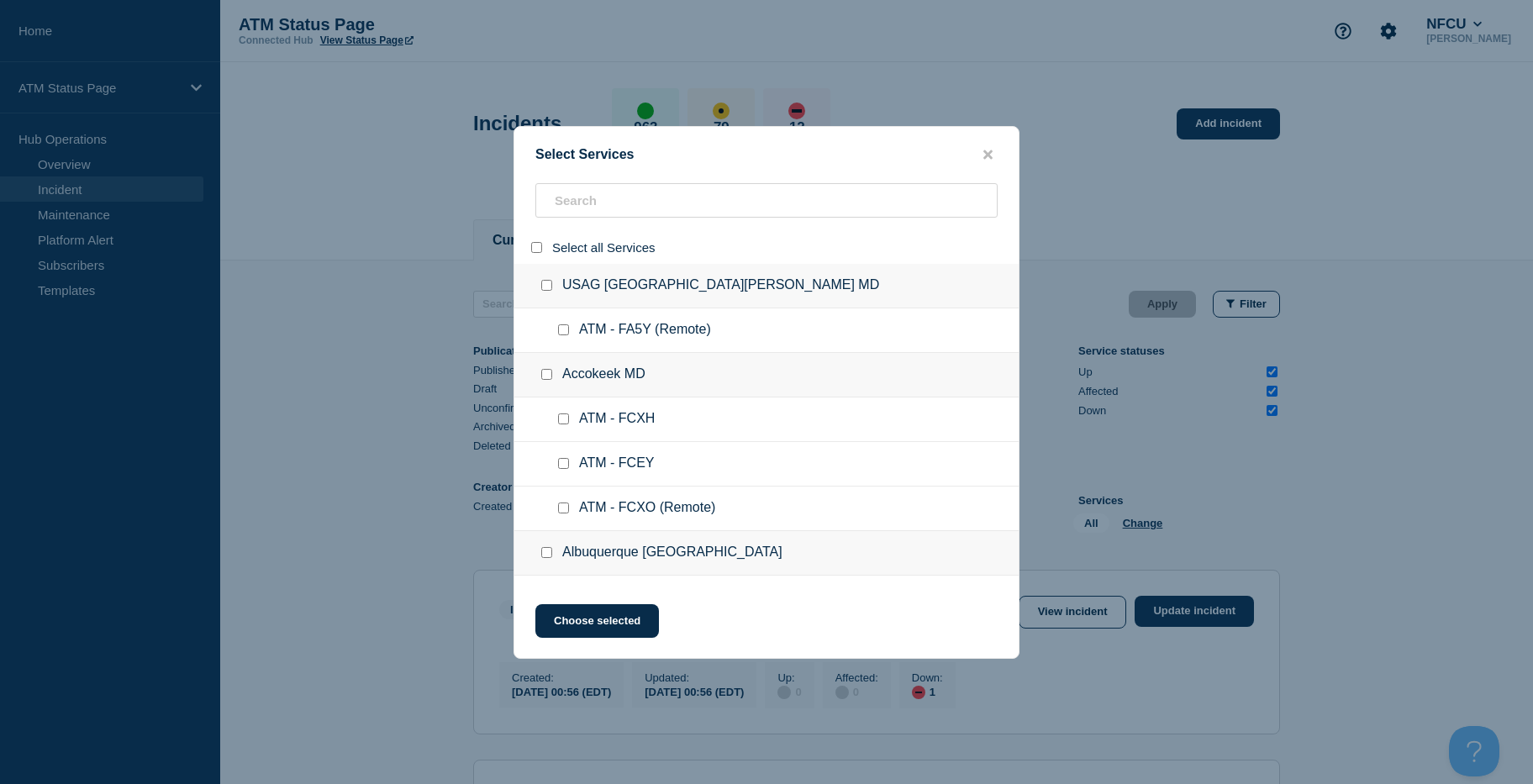
checkbox input "false"
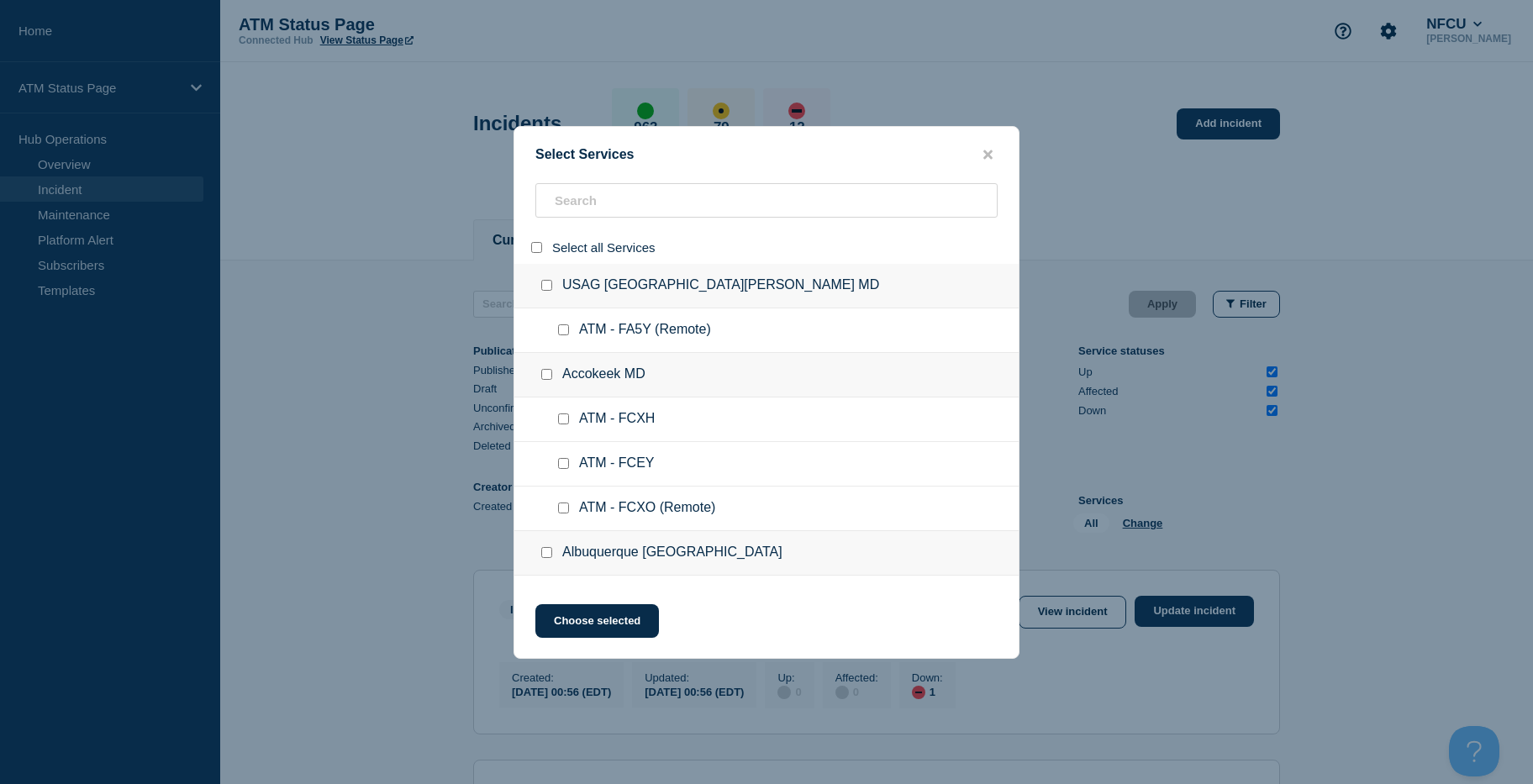
checkbox input "false"
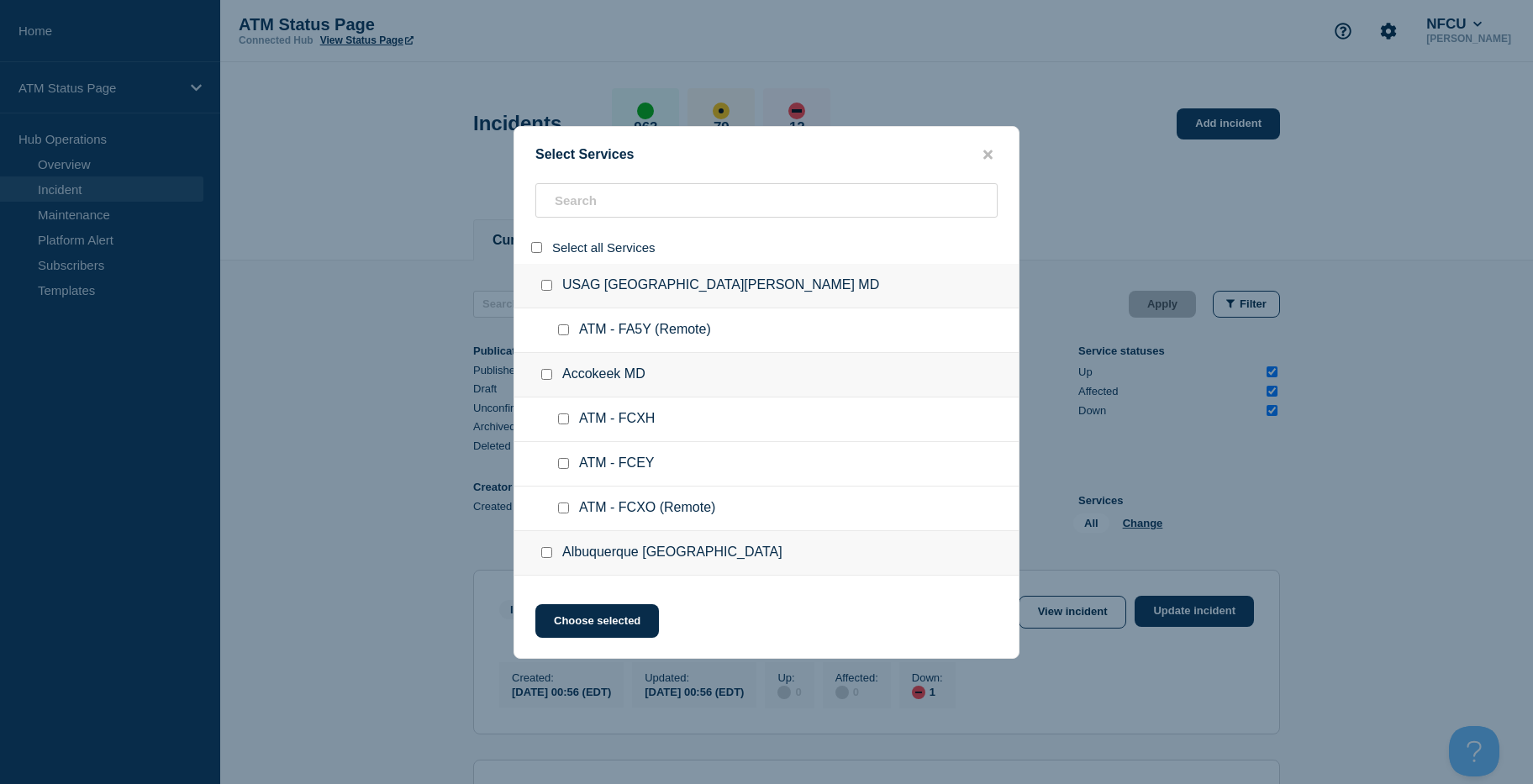
checkbox input "false"
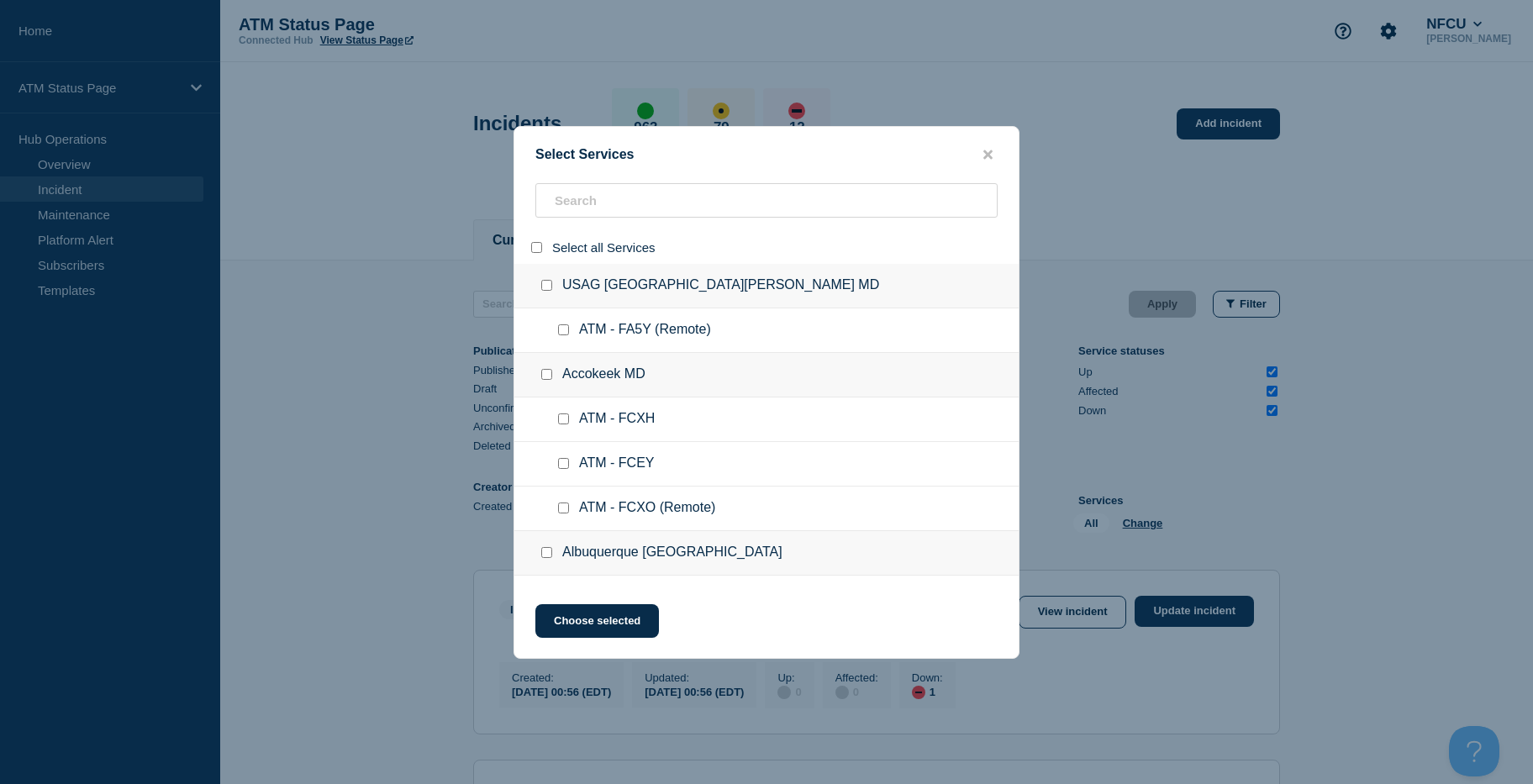
checkbox input "false"
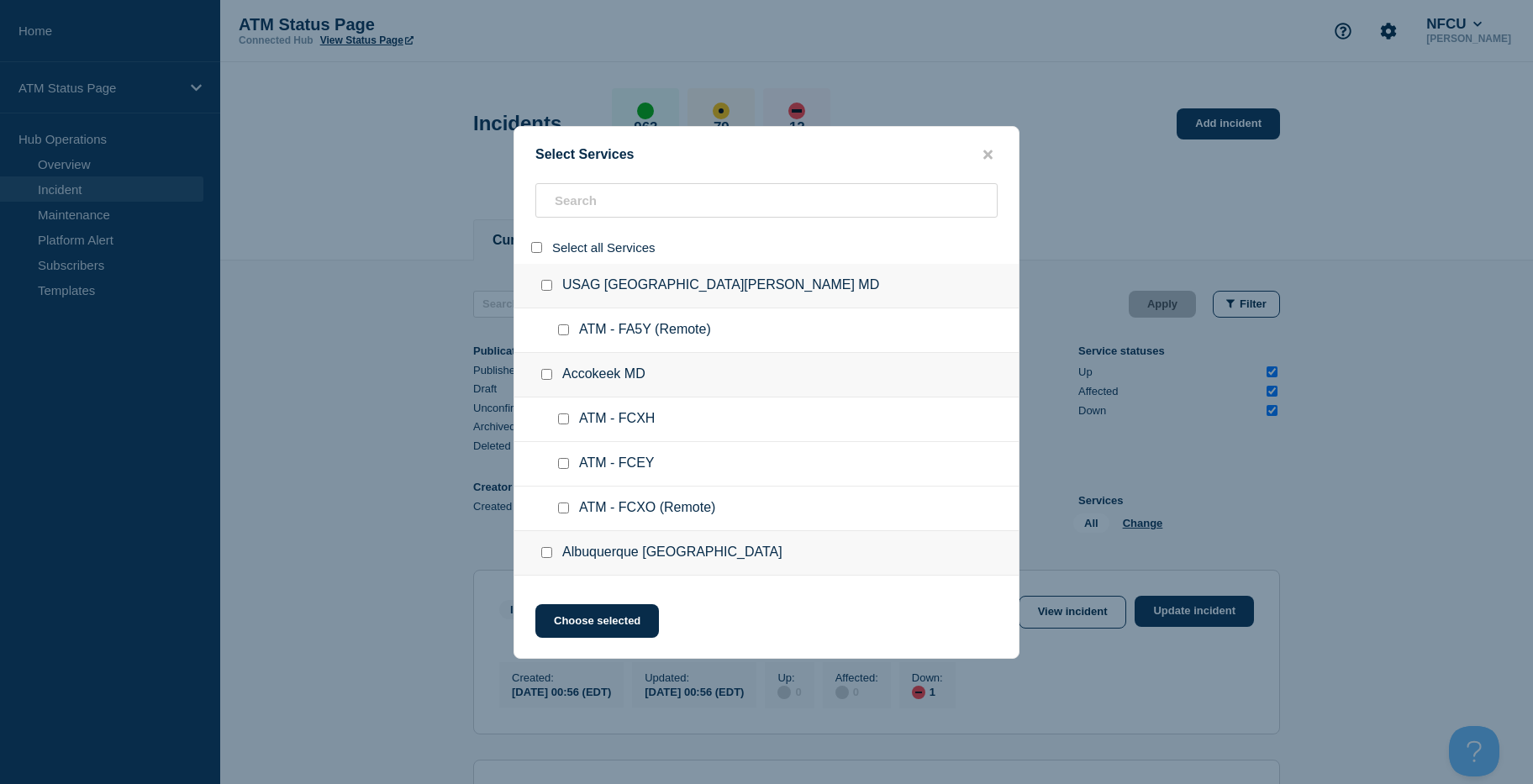
checkbox input "false"
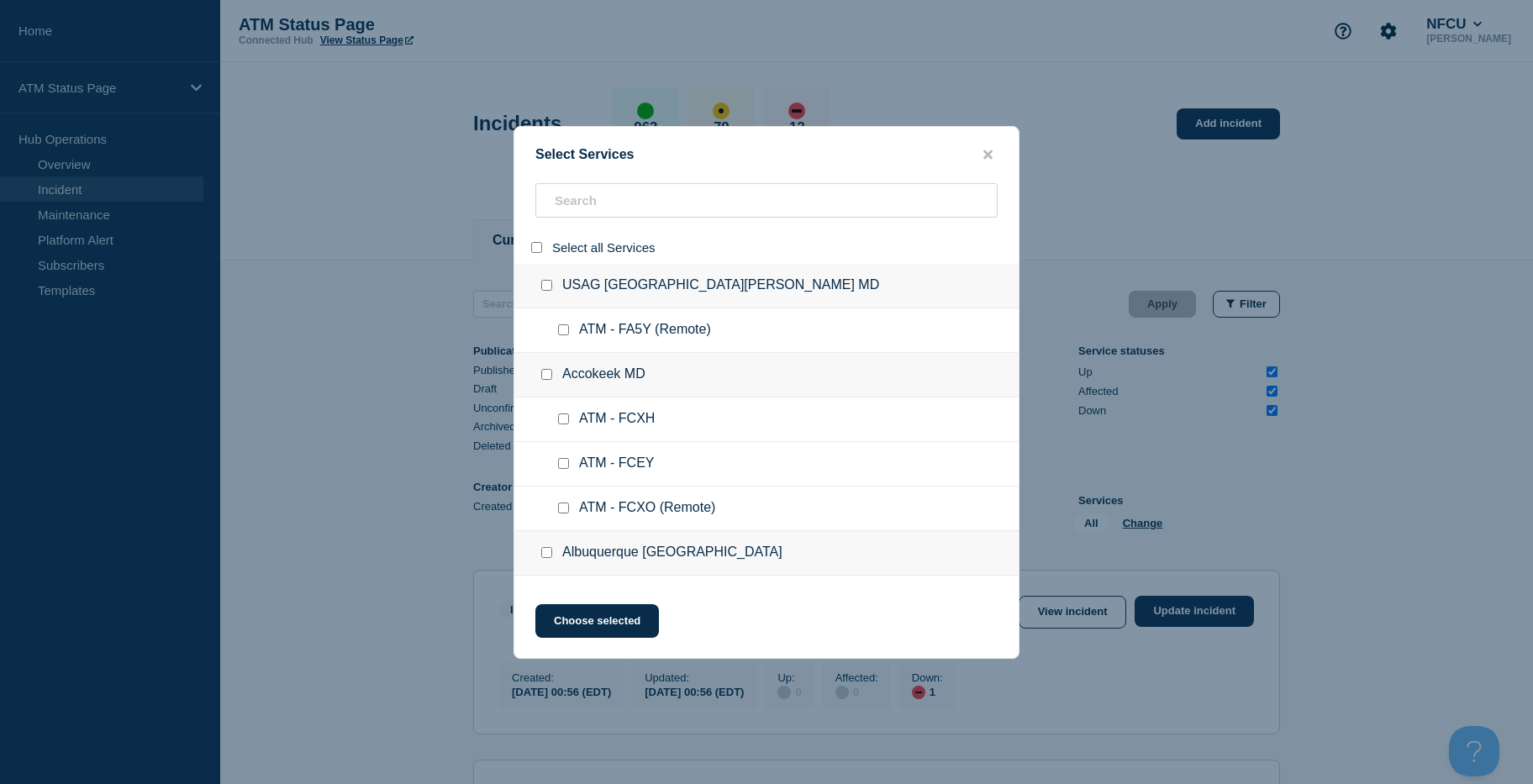
checkbox input "false"
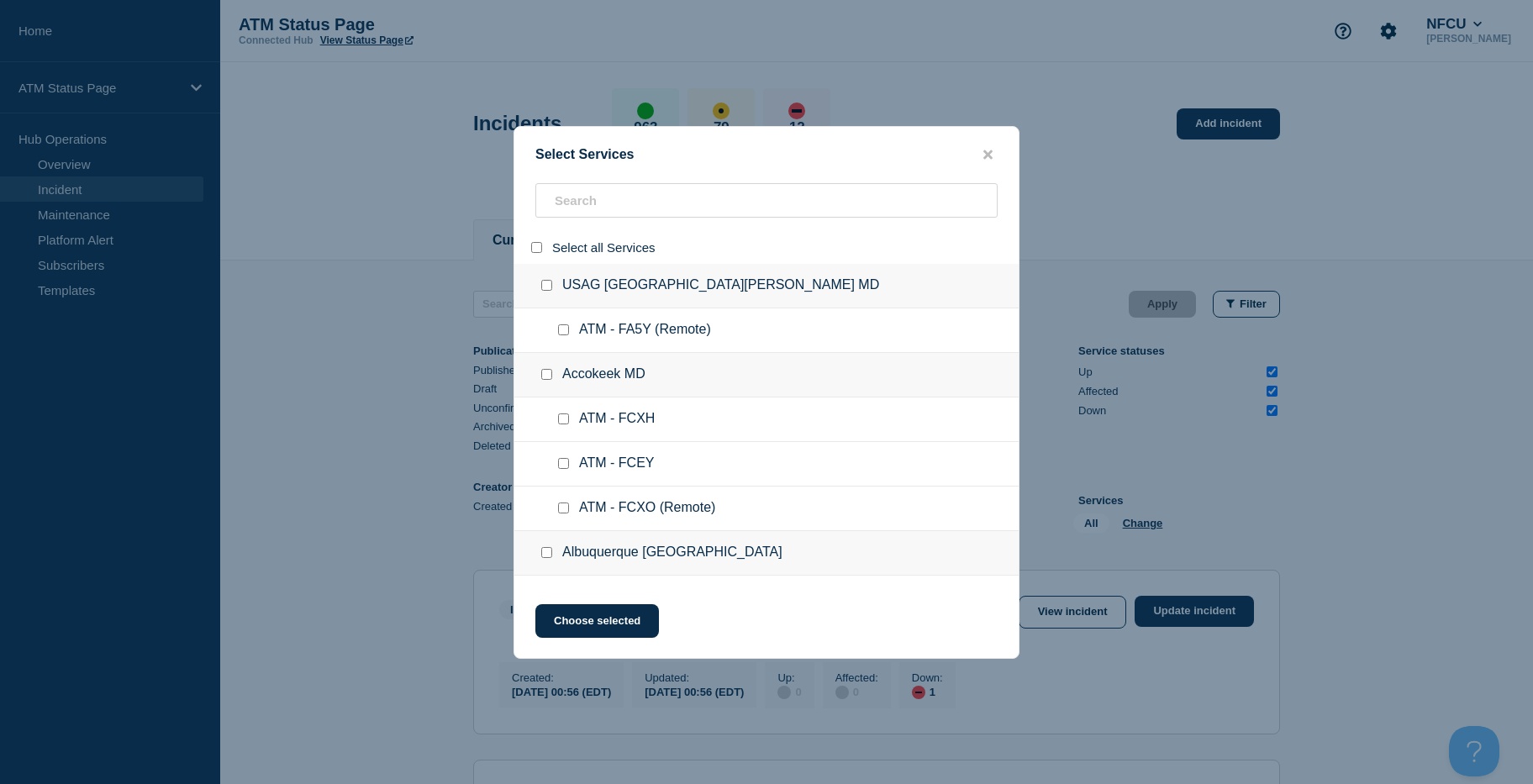
checkbox input "false"
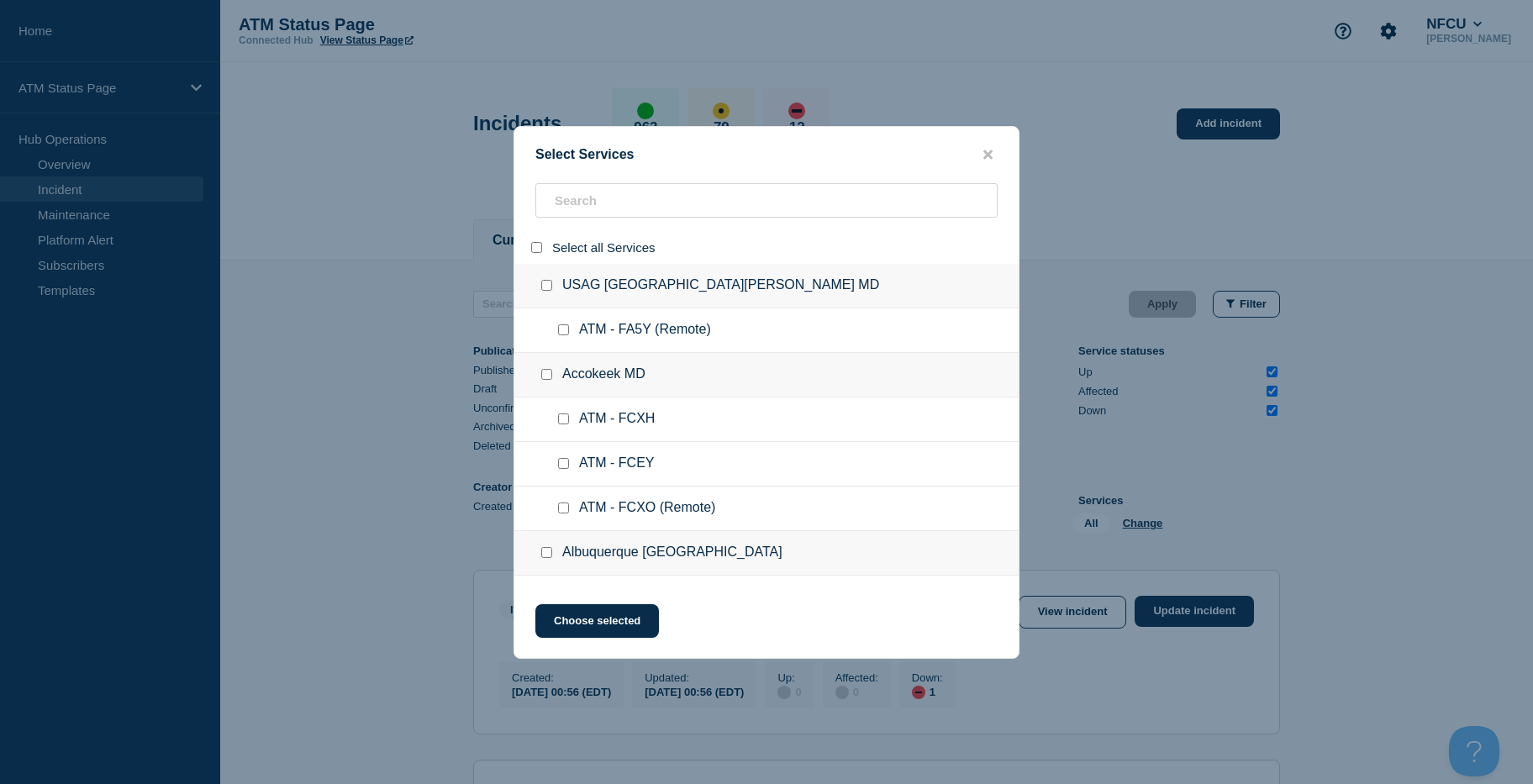
checkbox input "false"
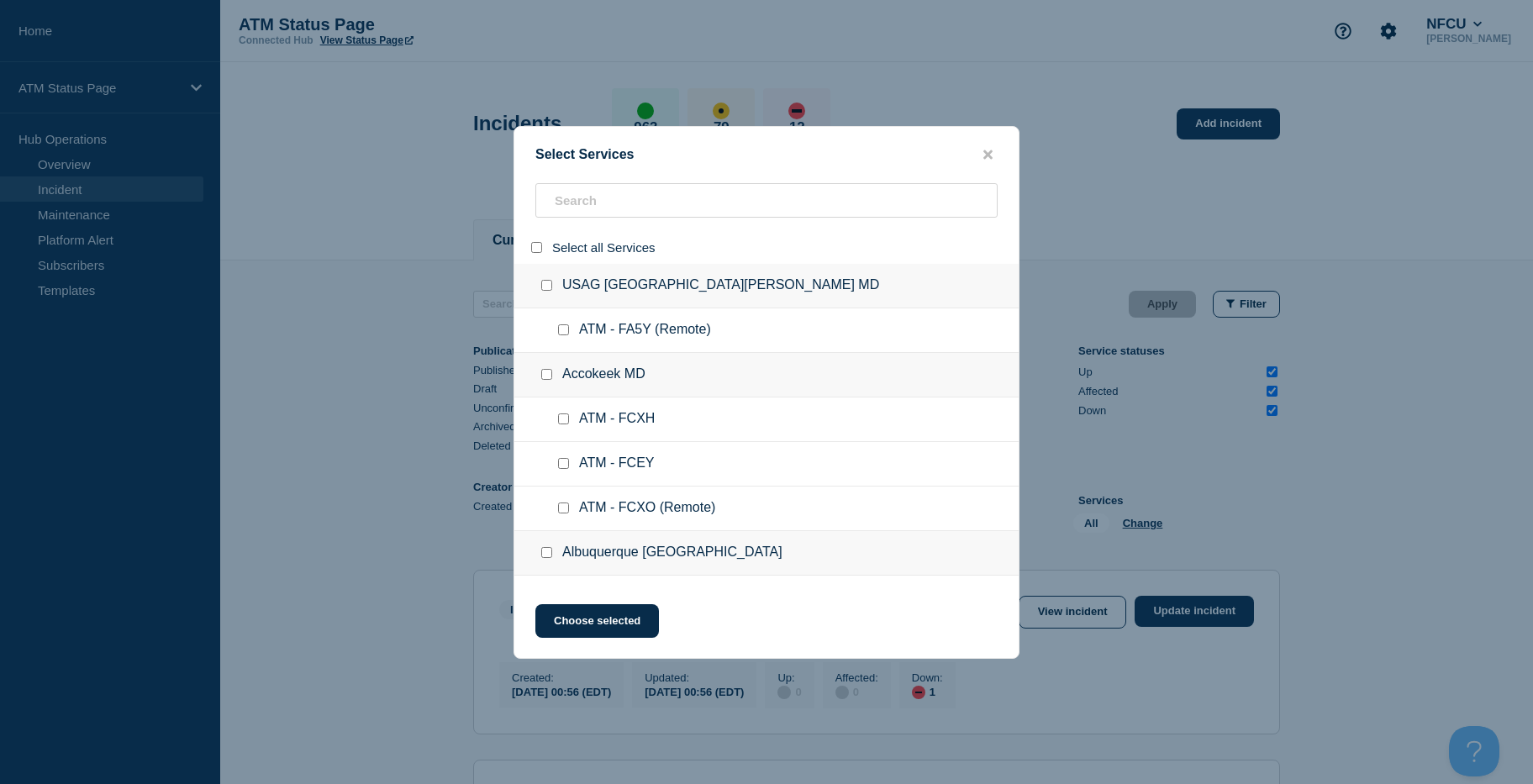
checkbox input "false"
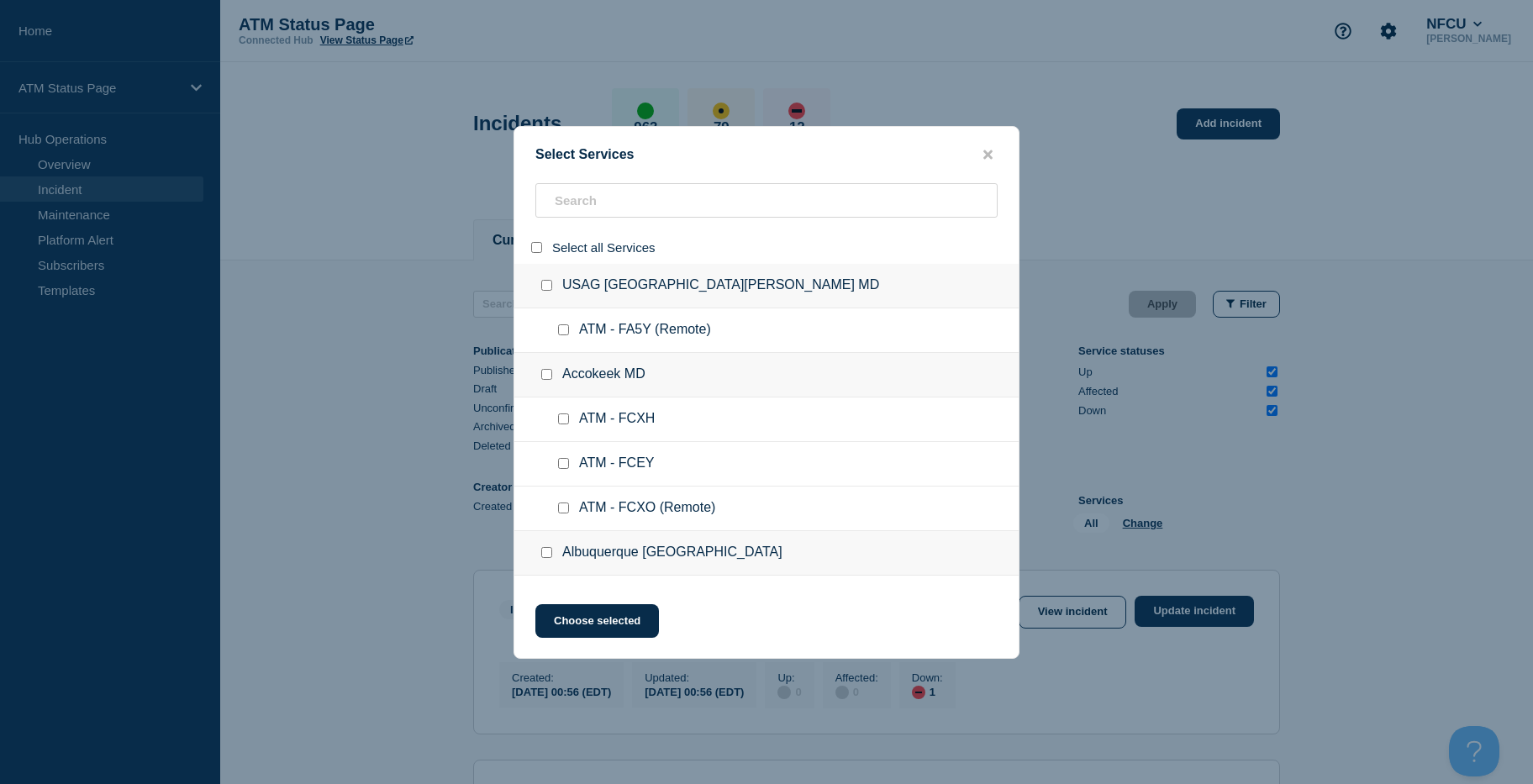
checkbox input "false"
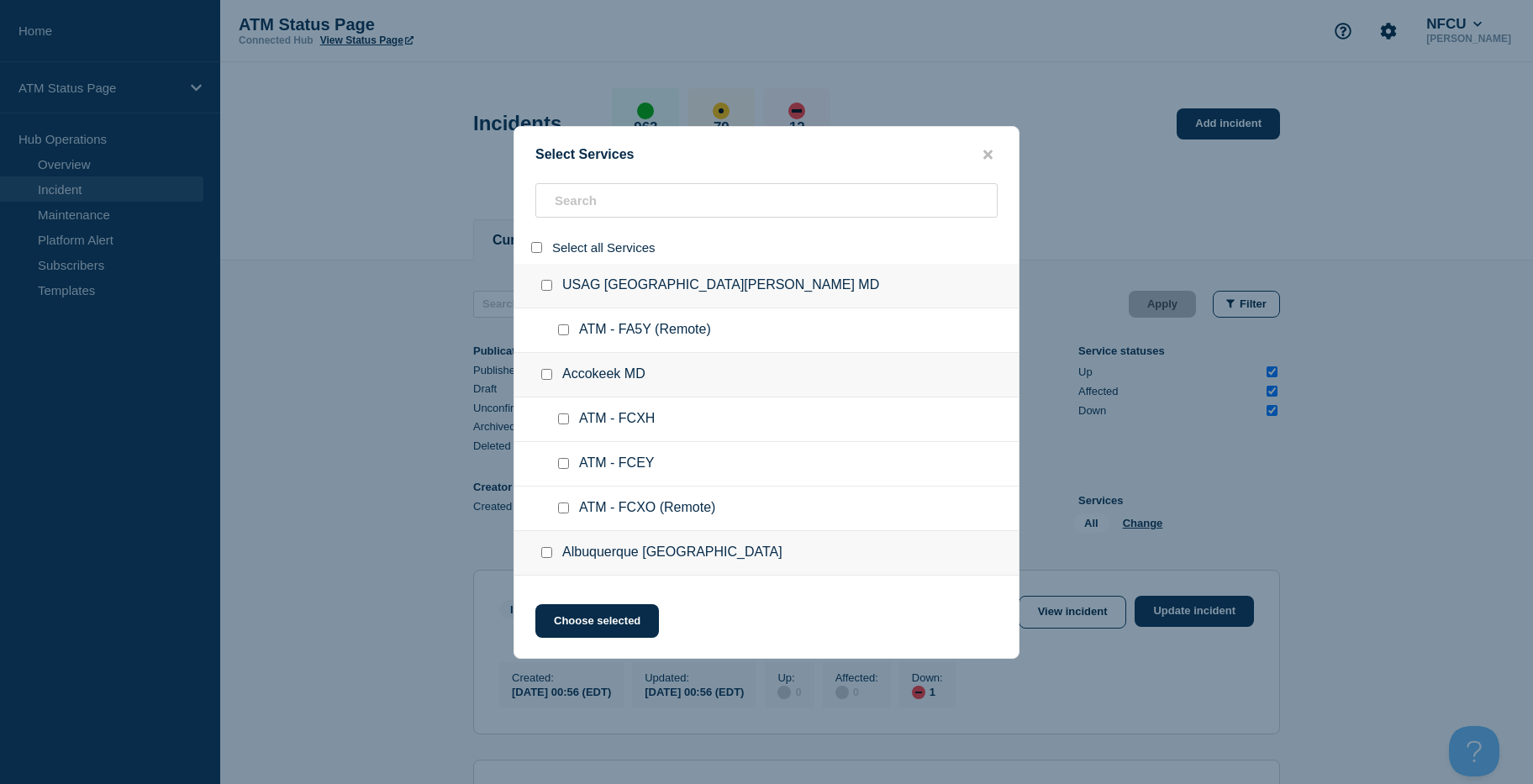
checkbox input "false"
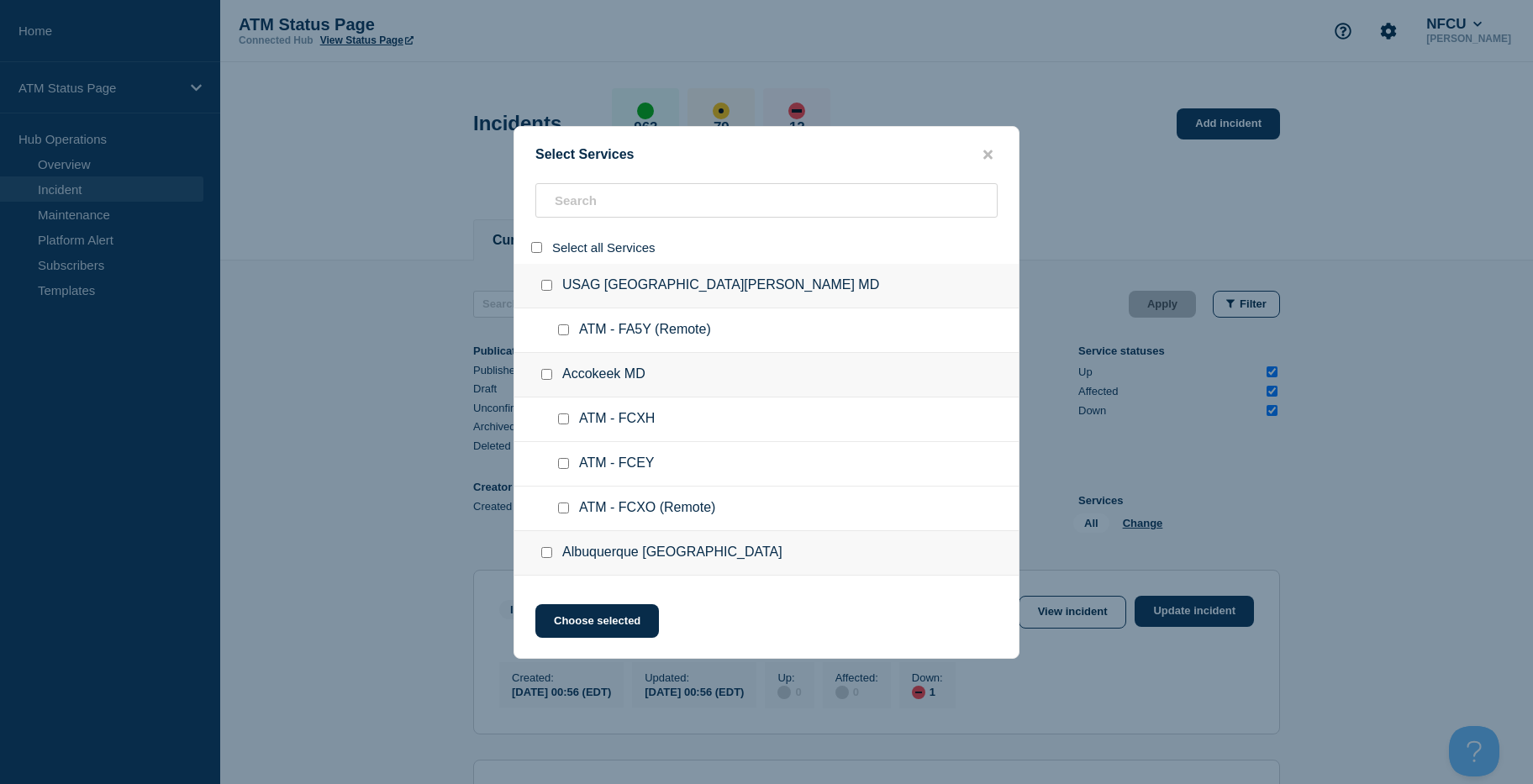
checkbox input "false"
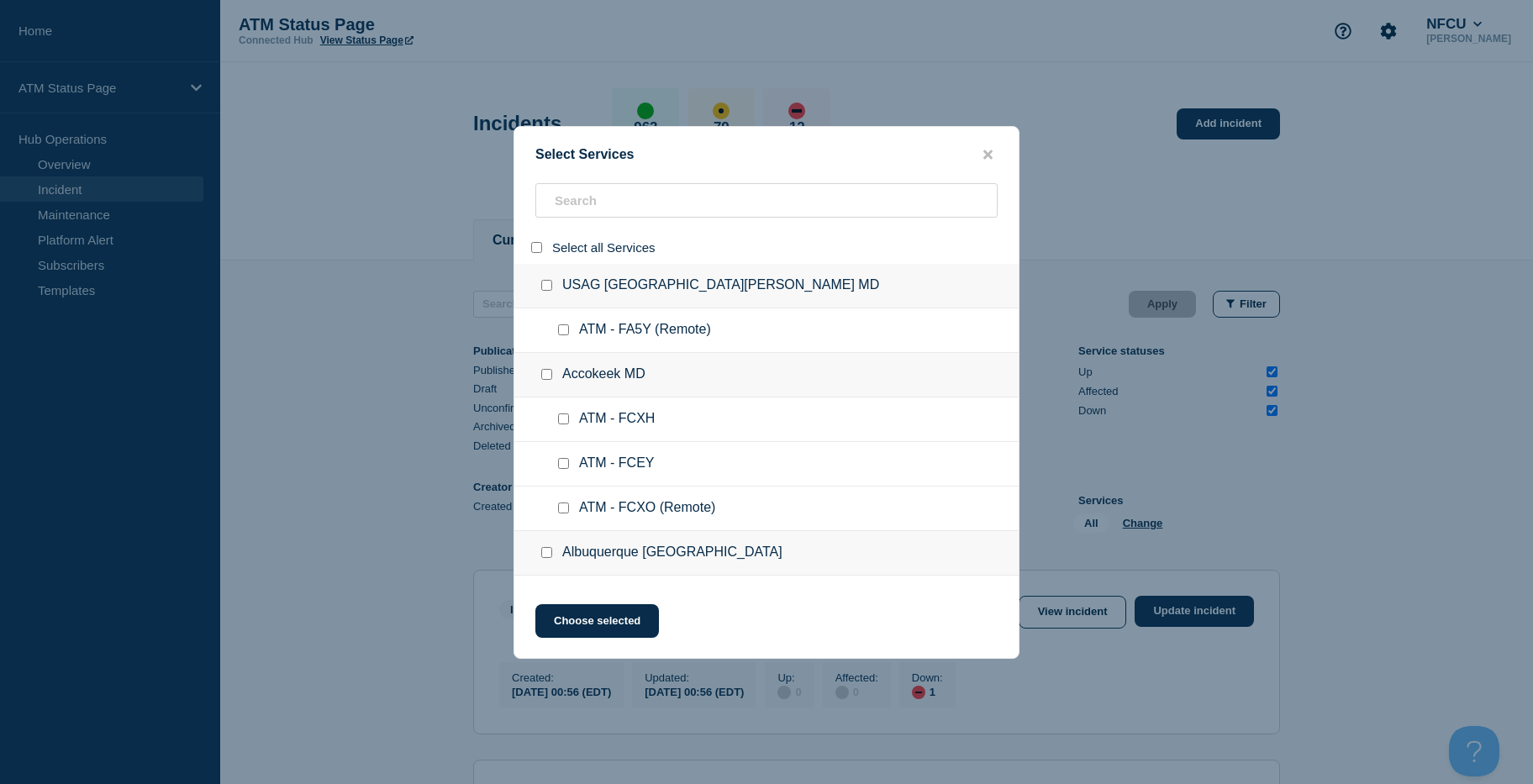
checkbox input "false"
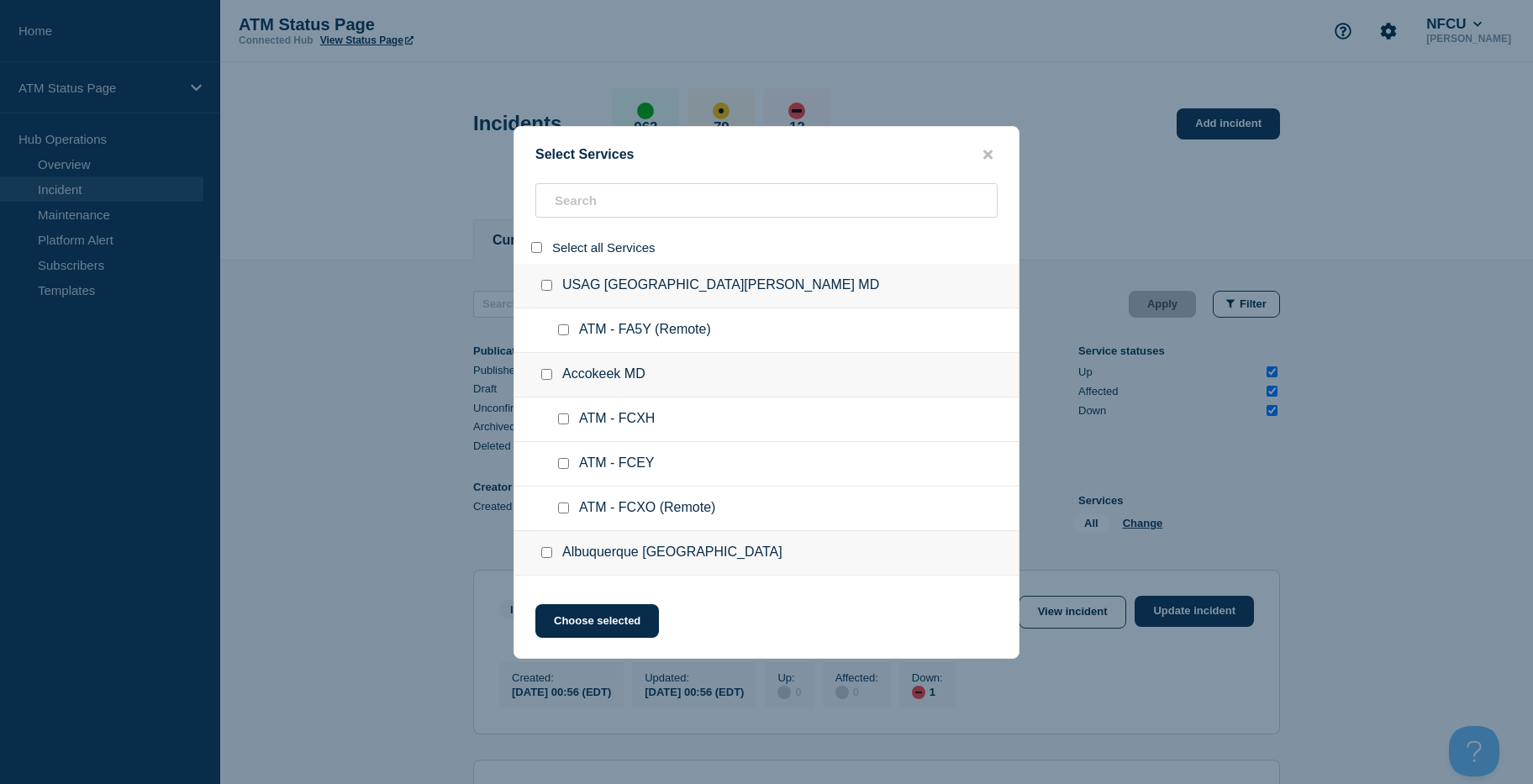
checkbox input "false"
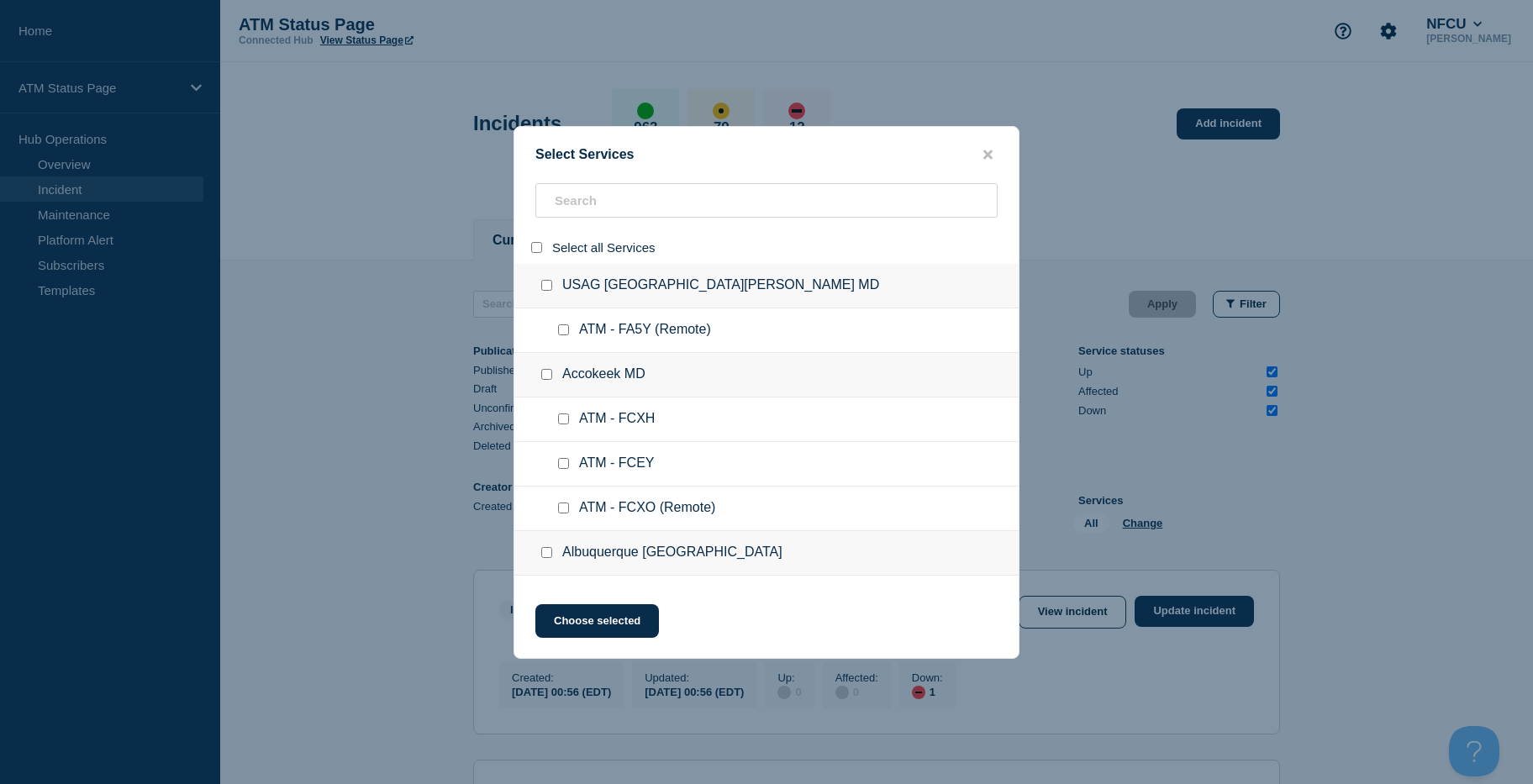
checkbox input "false"
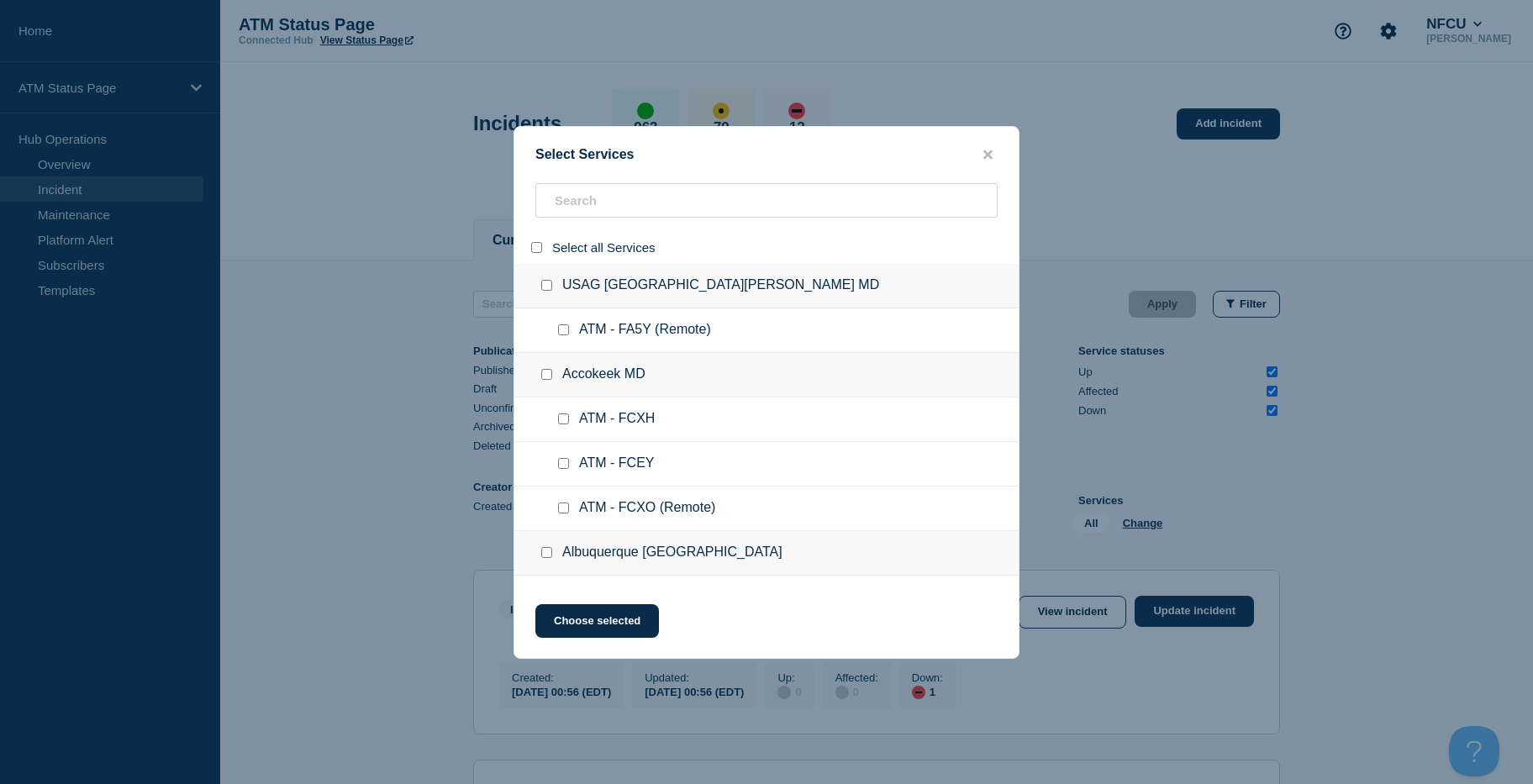
checkbox input "false"
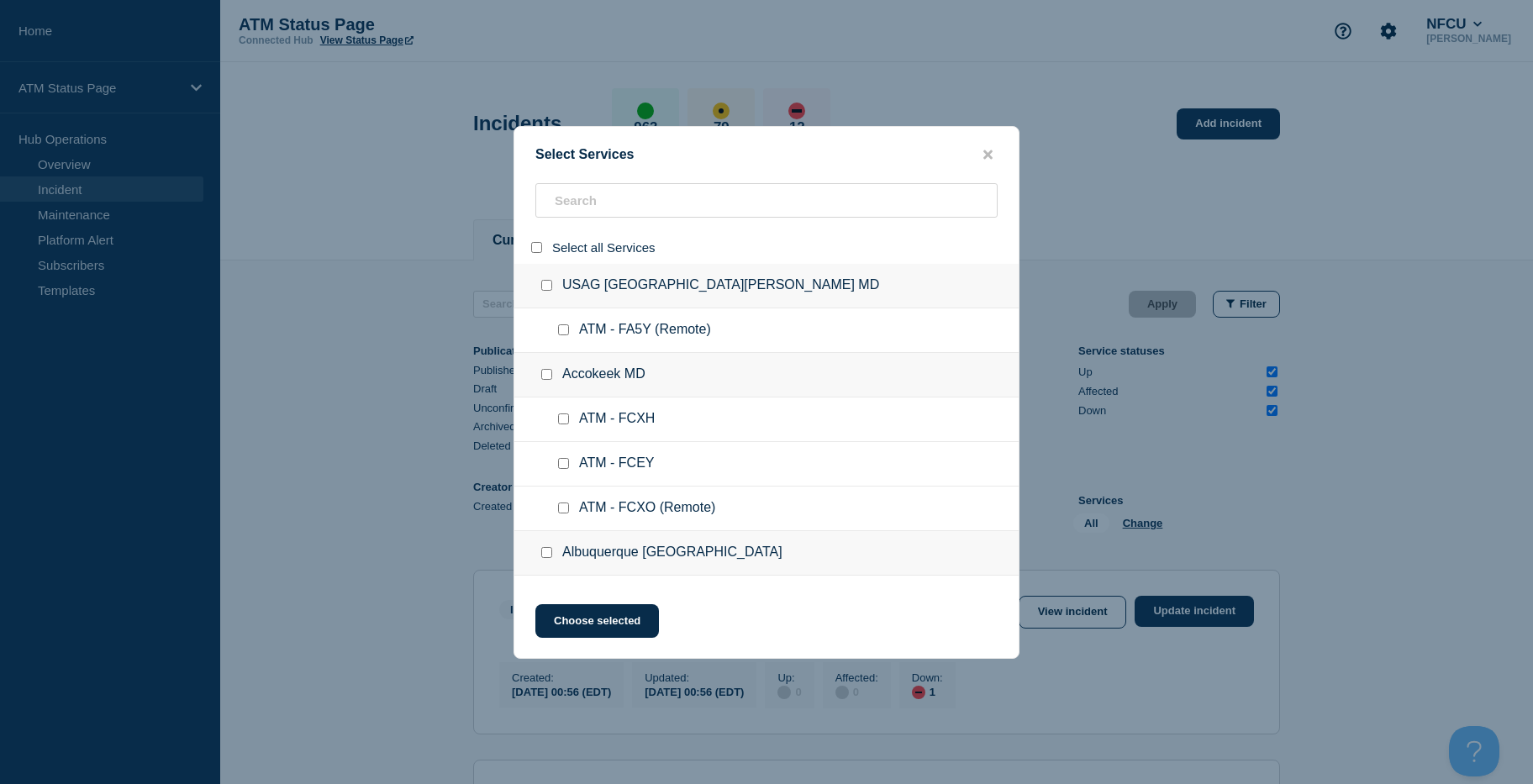
checkbox input "false"
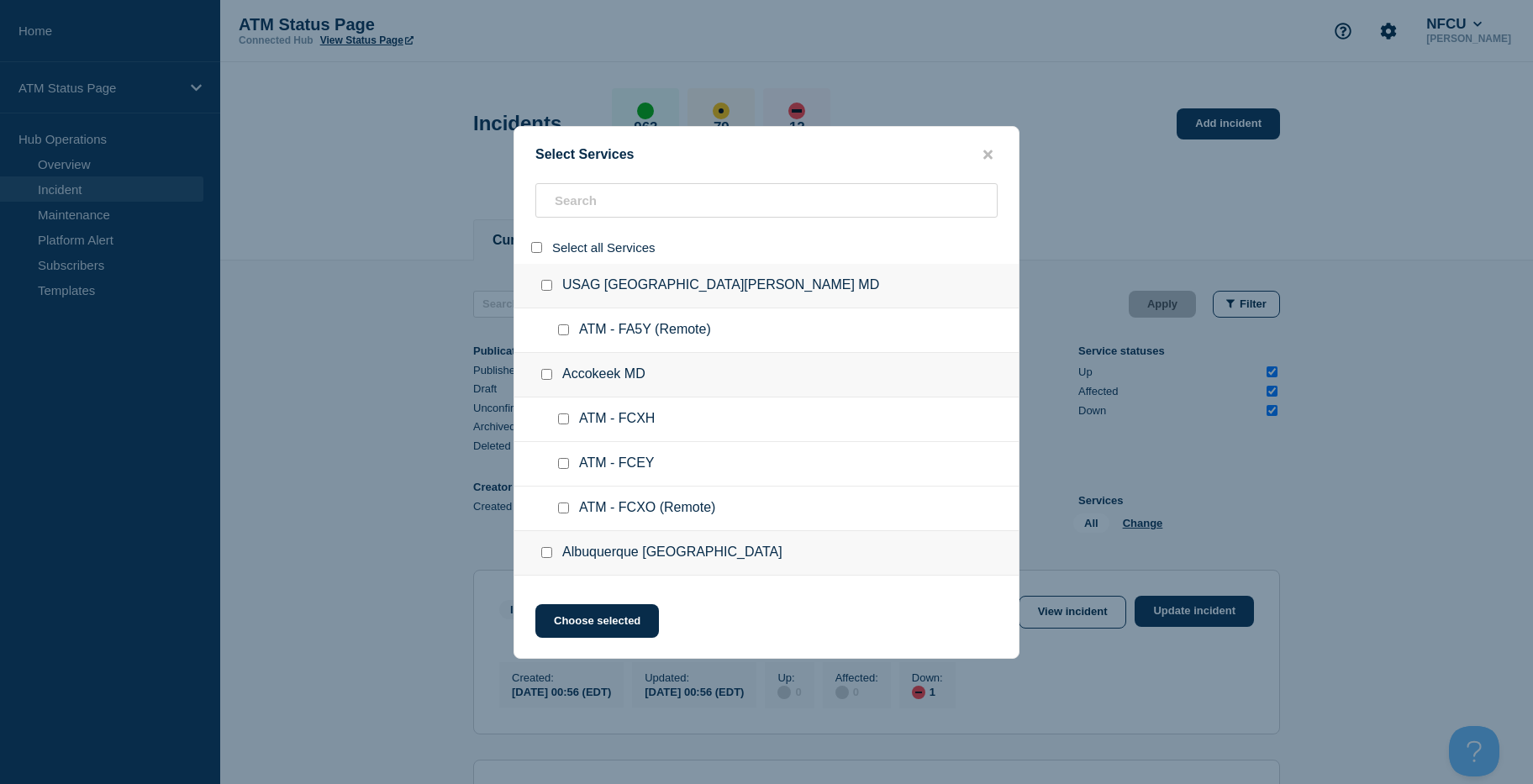
checkbox input "false"
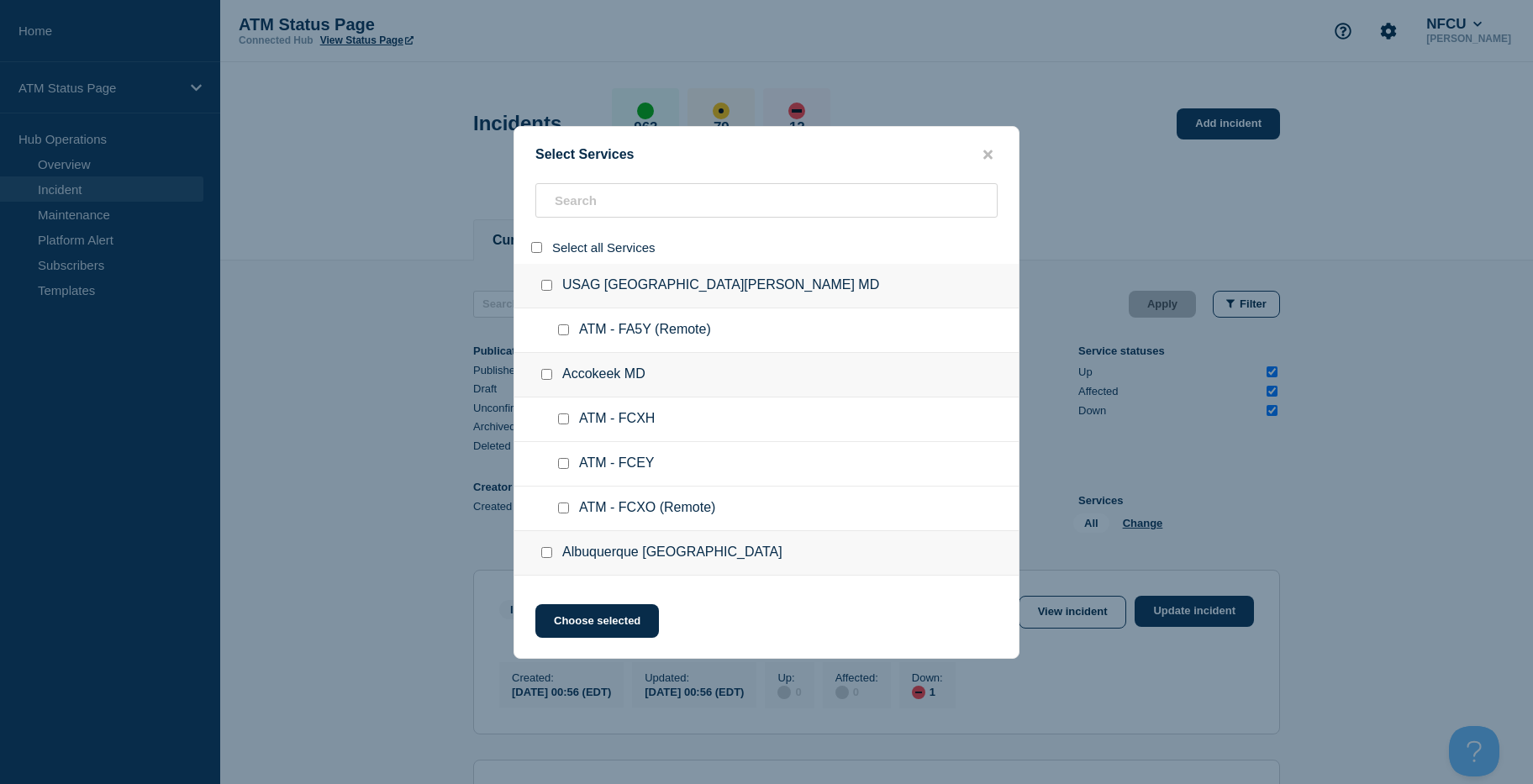
checkbox input "false"
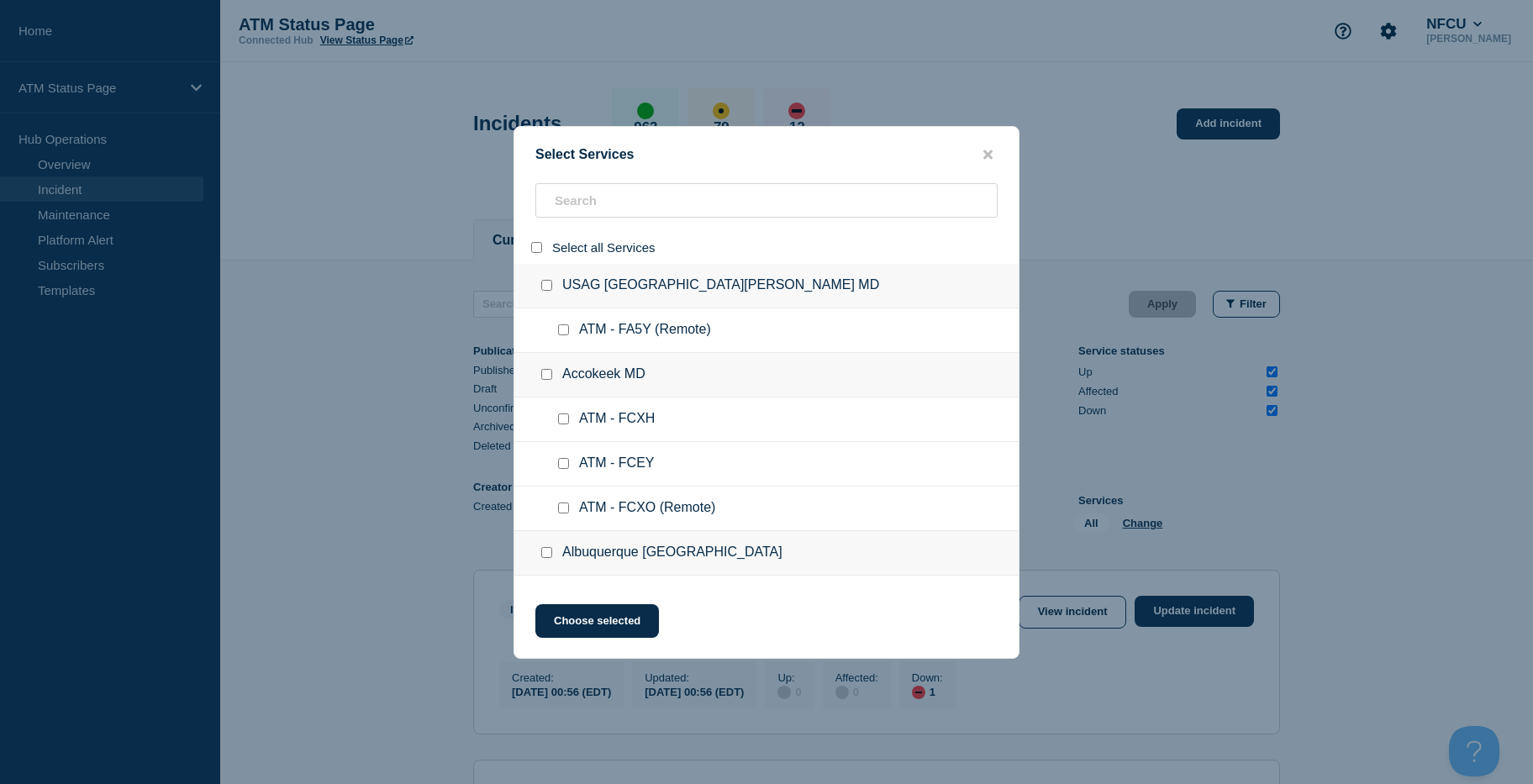
checkbox input "false"
click at [582, 205] on input "search" at bounding box center [766, 200] width 462 height 35
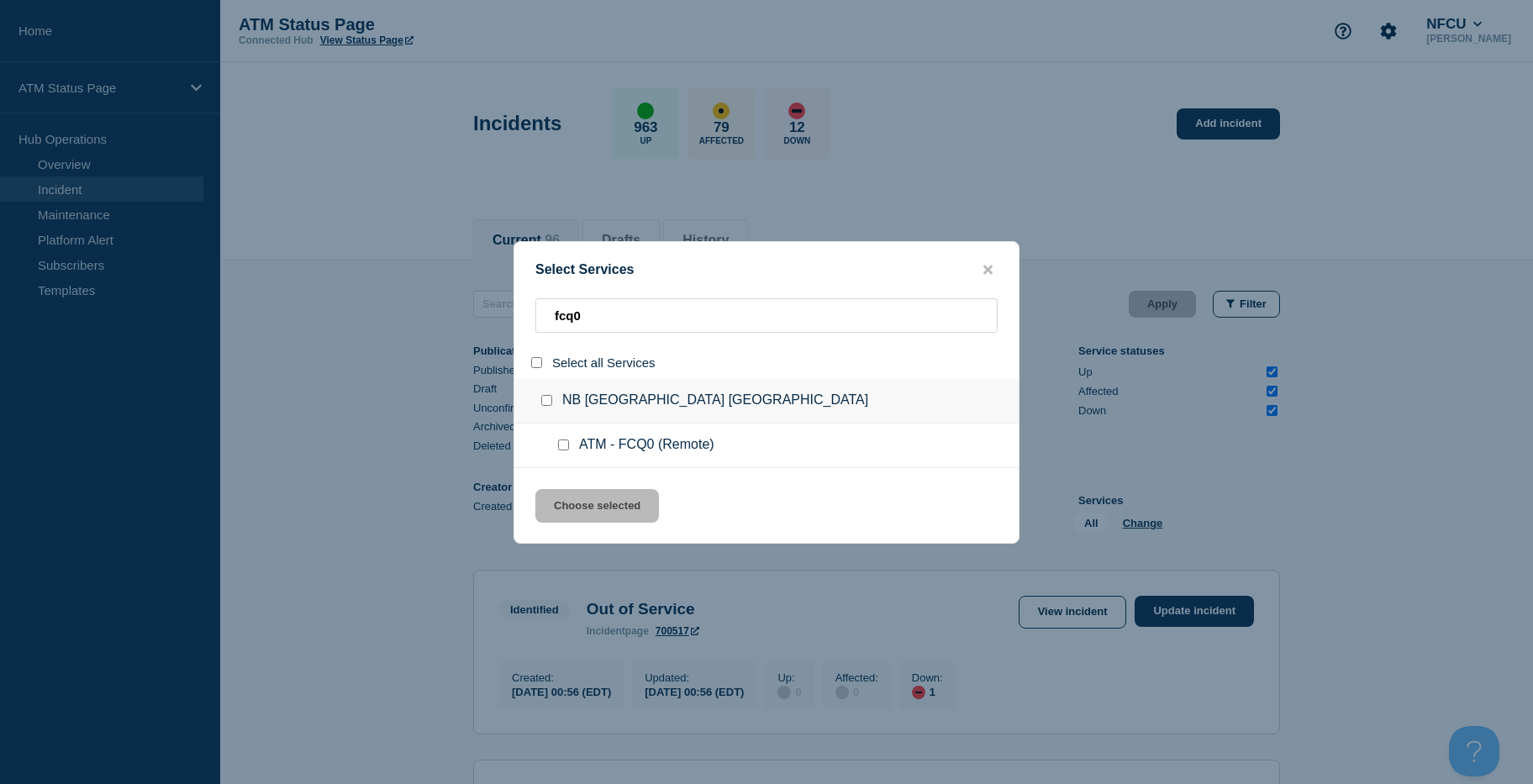
drag, startPoint x: 563, startPoint y: 438, endPoint x: 562, endPoint y: 451, distance: 13.0
click at [562, 439] on div at bounding box center [567, 445] width 24 height 17
click at [562, 451] on input "service: ATM - FCQ0 (Remote)" at bounding box center [564, 445] width 11 height 11
click at [569, 487] on div "Select Services fcq0 Select all Services NB [GEOGRAPHIC_DATA] [GEOGRAPHIC_DATA]…" at bounding box center [766, 392] width 506 height 302
click at [570, 498] on button "Choose selected" at bounding box center [597, 506] width 123 height 34
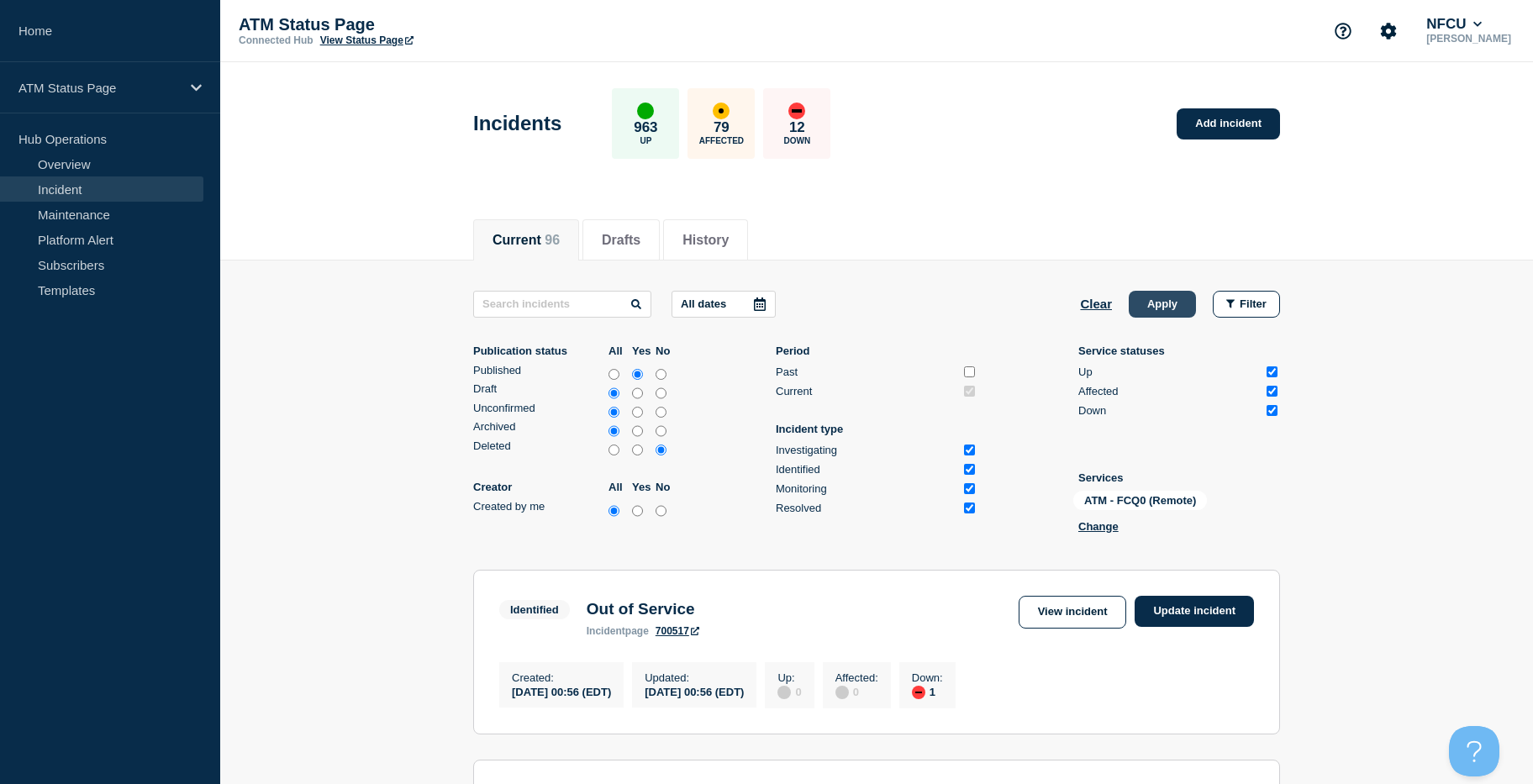
click at [1160, 308] on button "Apply" at bounding box center [1162, 303] width 67 height 27
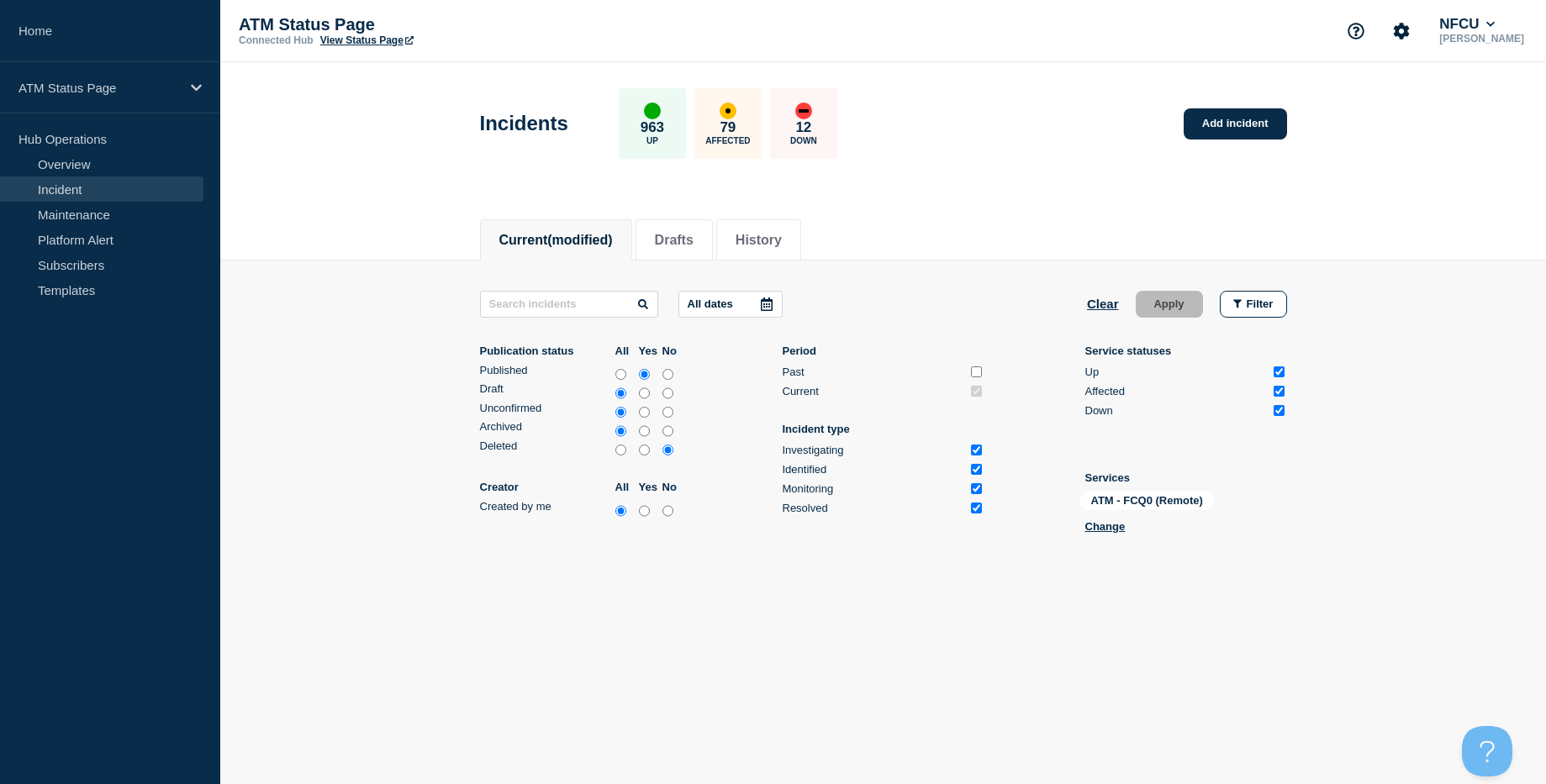
drag, startPoint x: 1372, startPoint y: 223, endPoint x: 1343, endPoint y: 356, distance: 136.1
click at [953, 111] on div "Incidents 963 Up 79 Affected 12 Down Add incident" at bounding box center [882, 118] width 845 height 103
click at [1100, 303] on button "Clear" at bounding box center [1103, 303] width 32 height 27
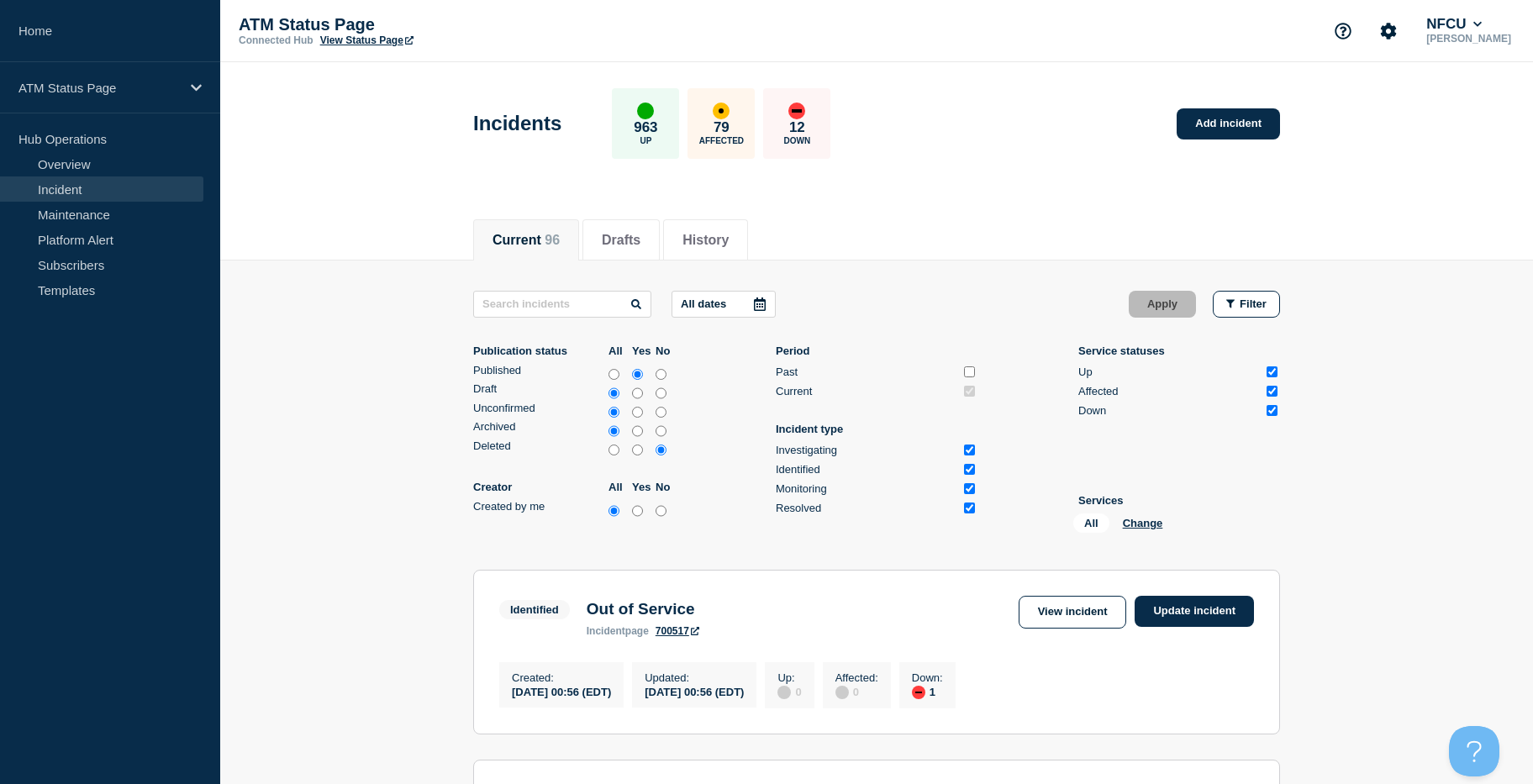
drag, startPoint x: 388, startPoint y: 281, endPoint x: 905, endPoint y: 18, distance: 580.0
